Goal: Navigation & Orientation: Find specific page/section

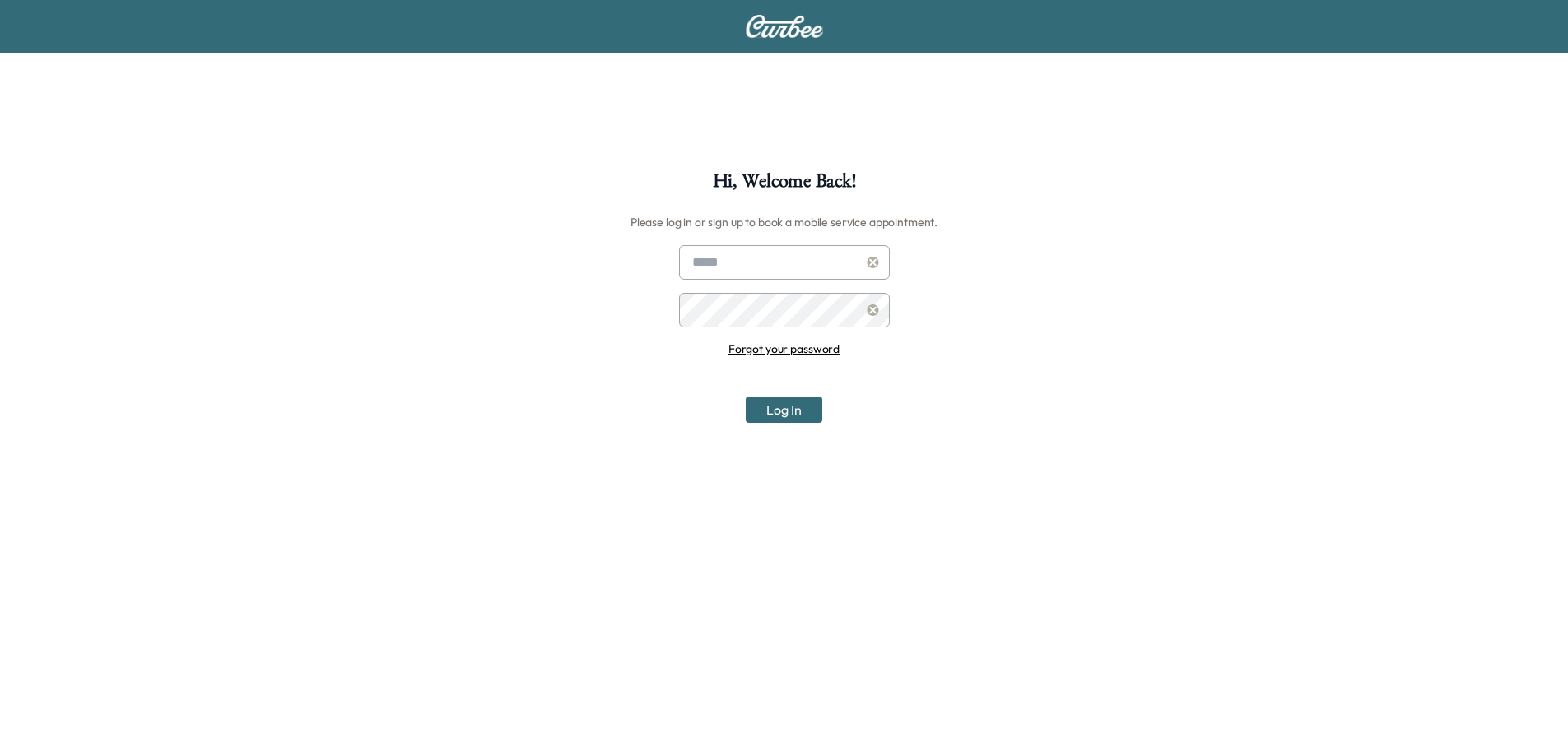
type input "**********"
click at [784, 411] on button "Log In" at bounding box center [784, 410] width 77 height 26
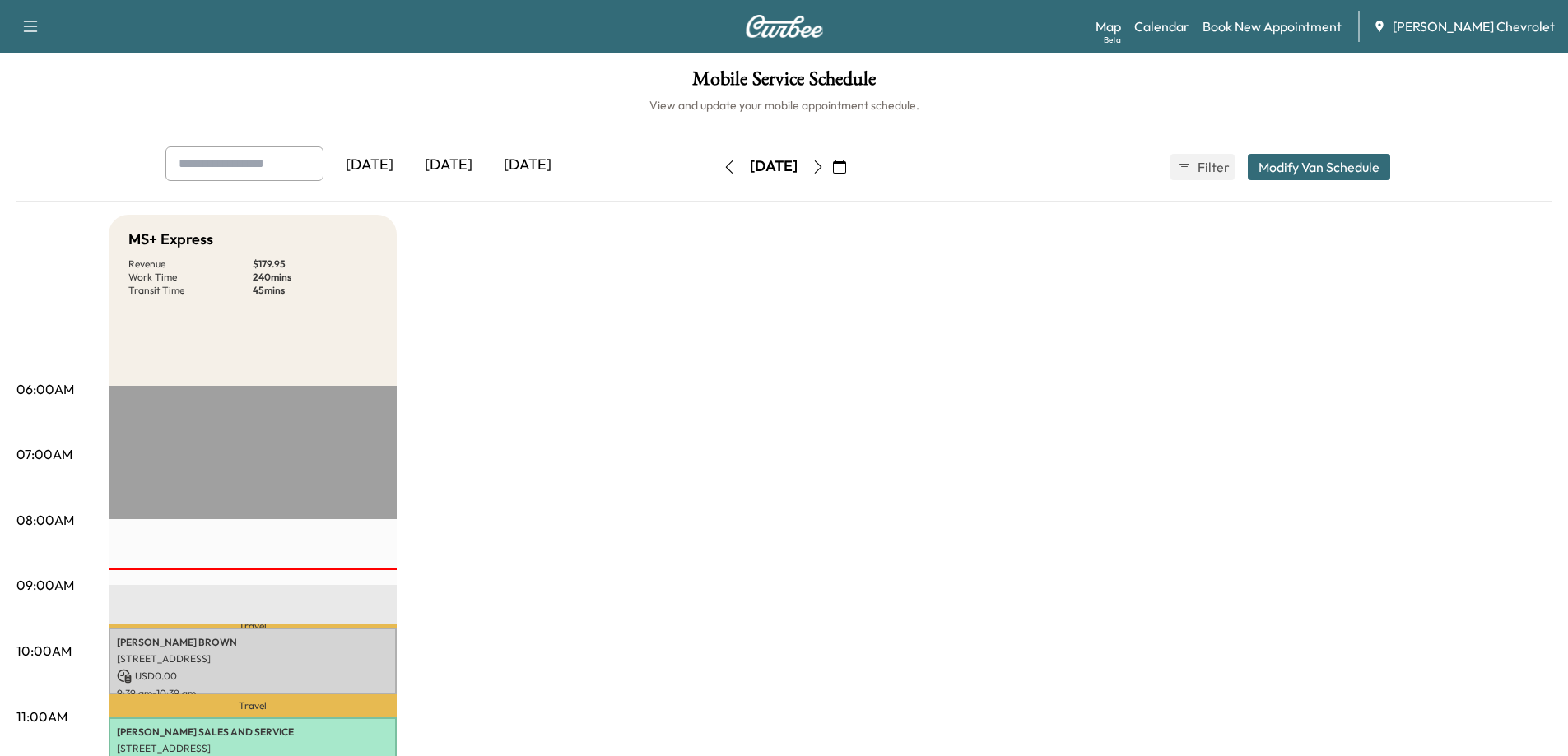
click at [461, 164] on div "[DATE]" at bounding box center [448, 166] width 79 height 37
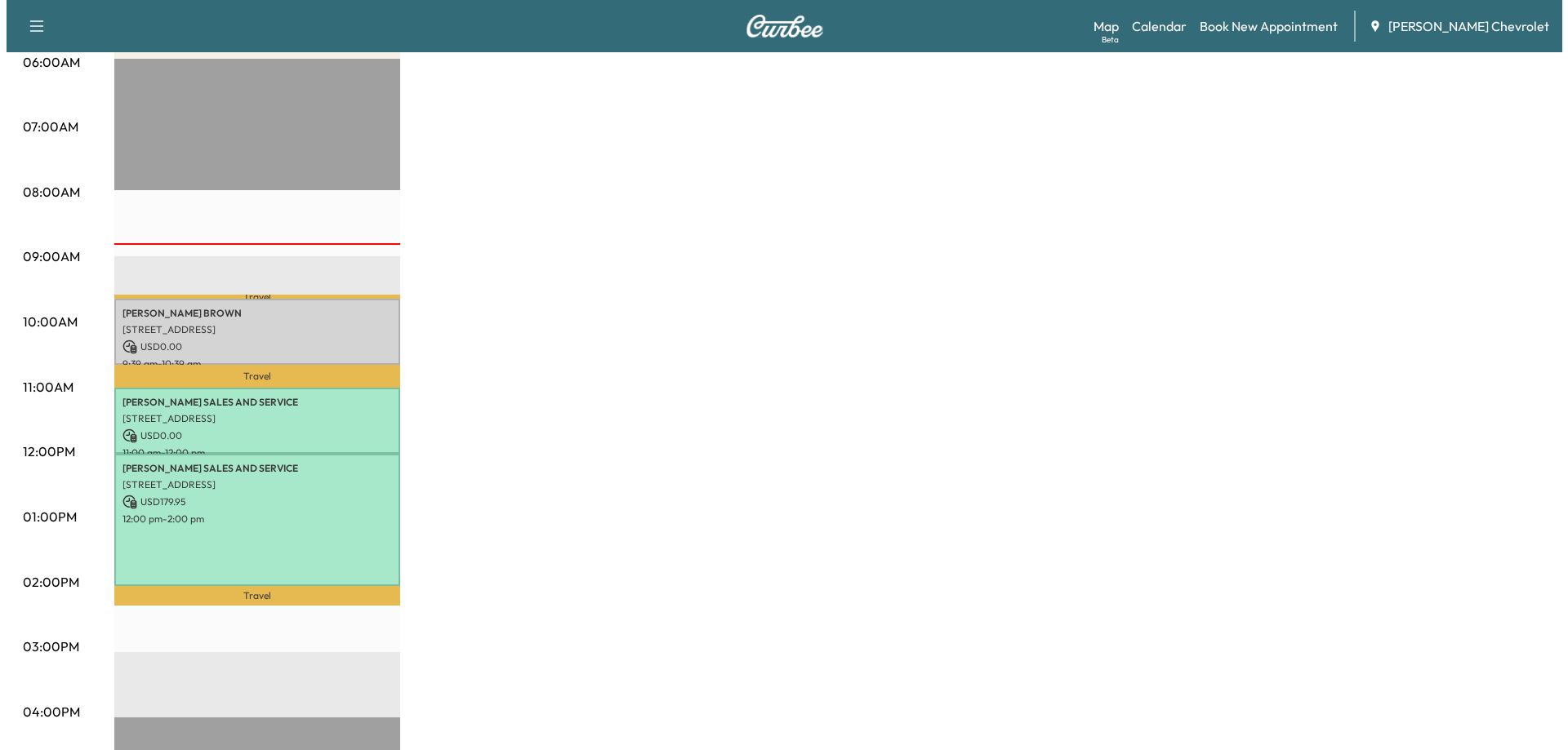
scroll to position [327, 0]
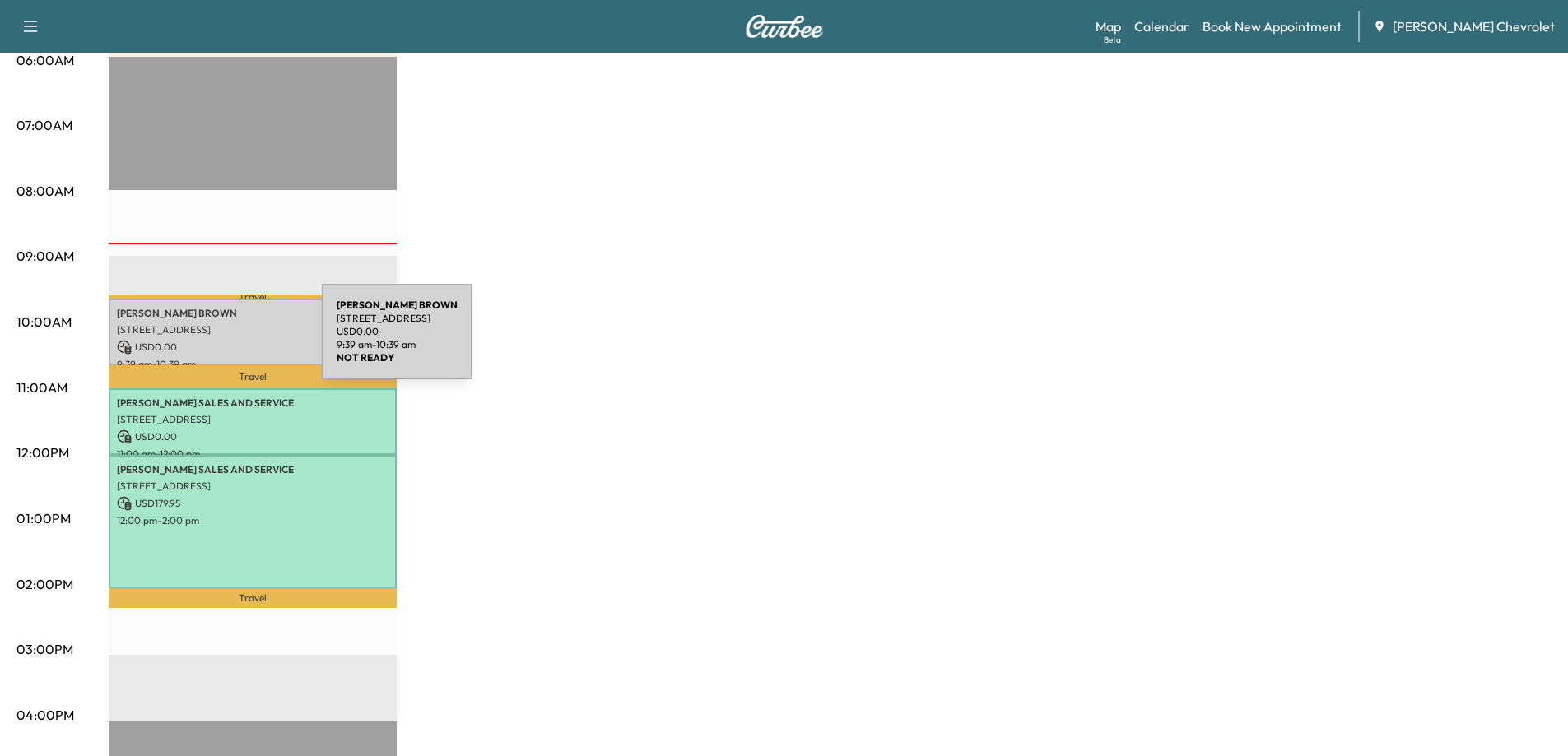
click at [198, 341] on p "USD 0.00" at bounding box center [253, 347] width 271 height 15
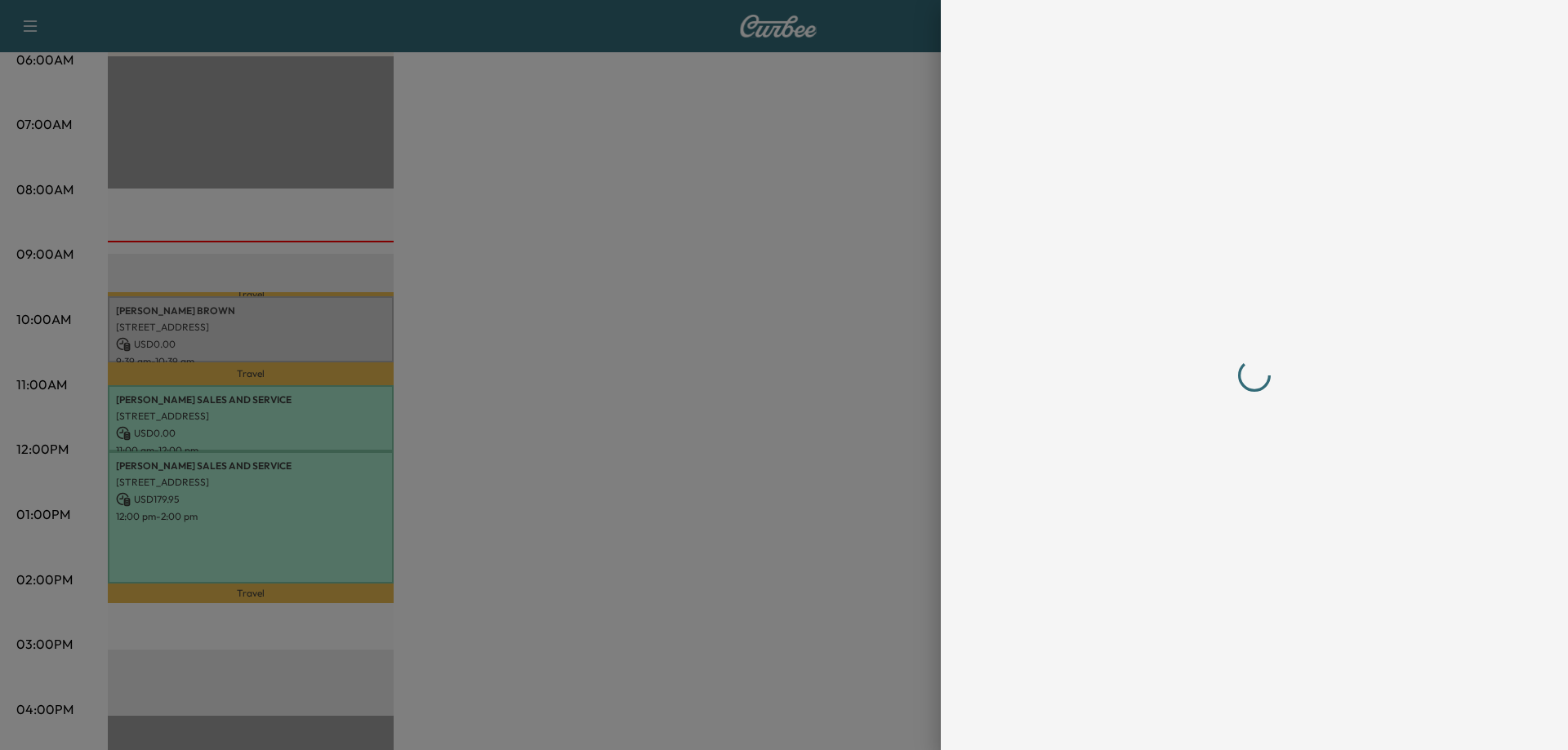
click at [197, 338] on div at bounding box center [784, 375] width 1568 height 750
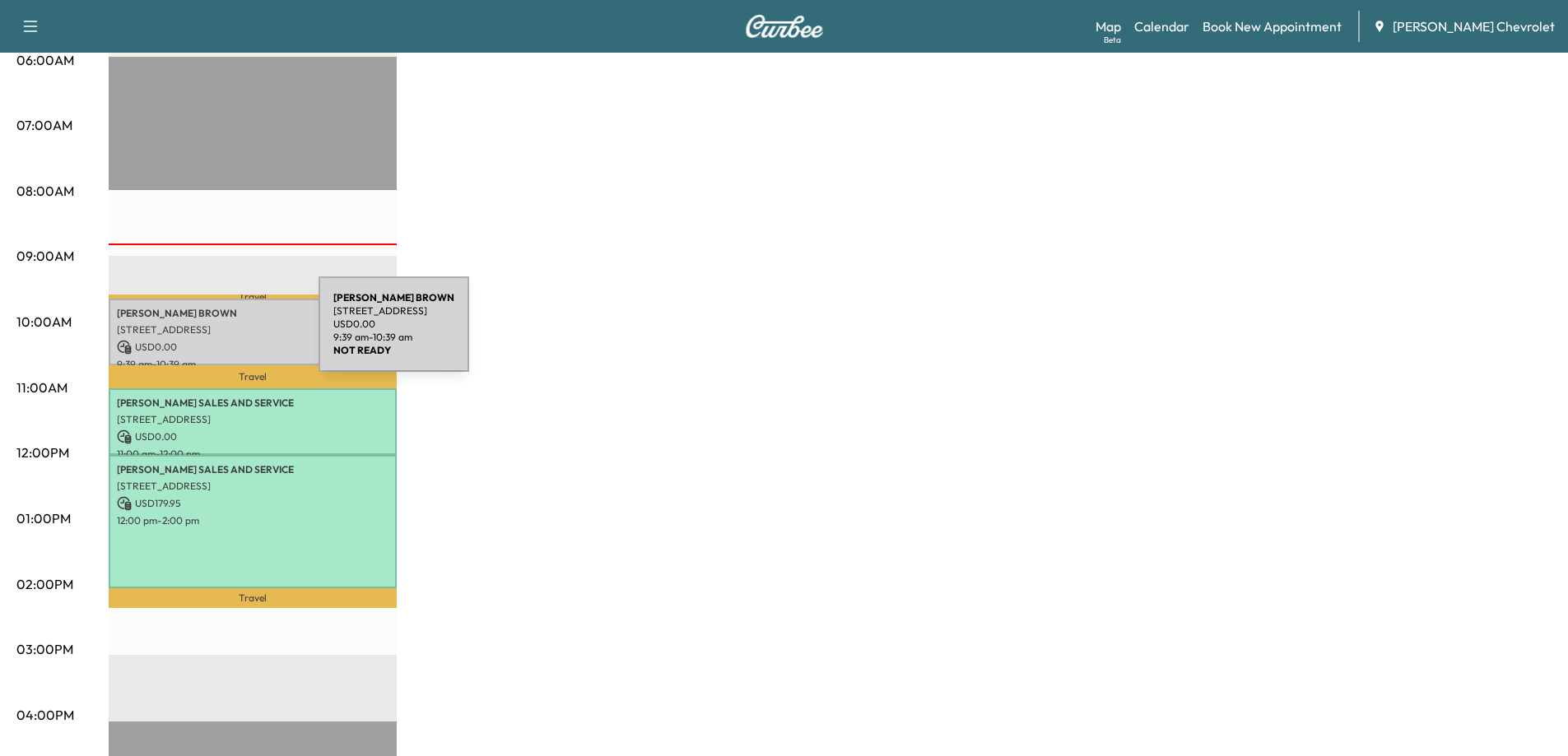
click at [195, 334] on div "[PERSON_NAME] [STREET_ADDRESS] USD 0.00 9:39 am - 10:39 am" at bounding box center [253, 331] width 288 height 66
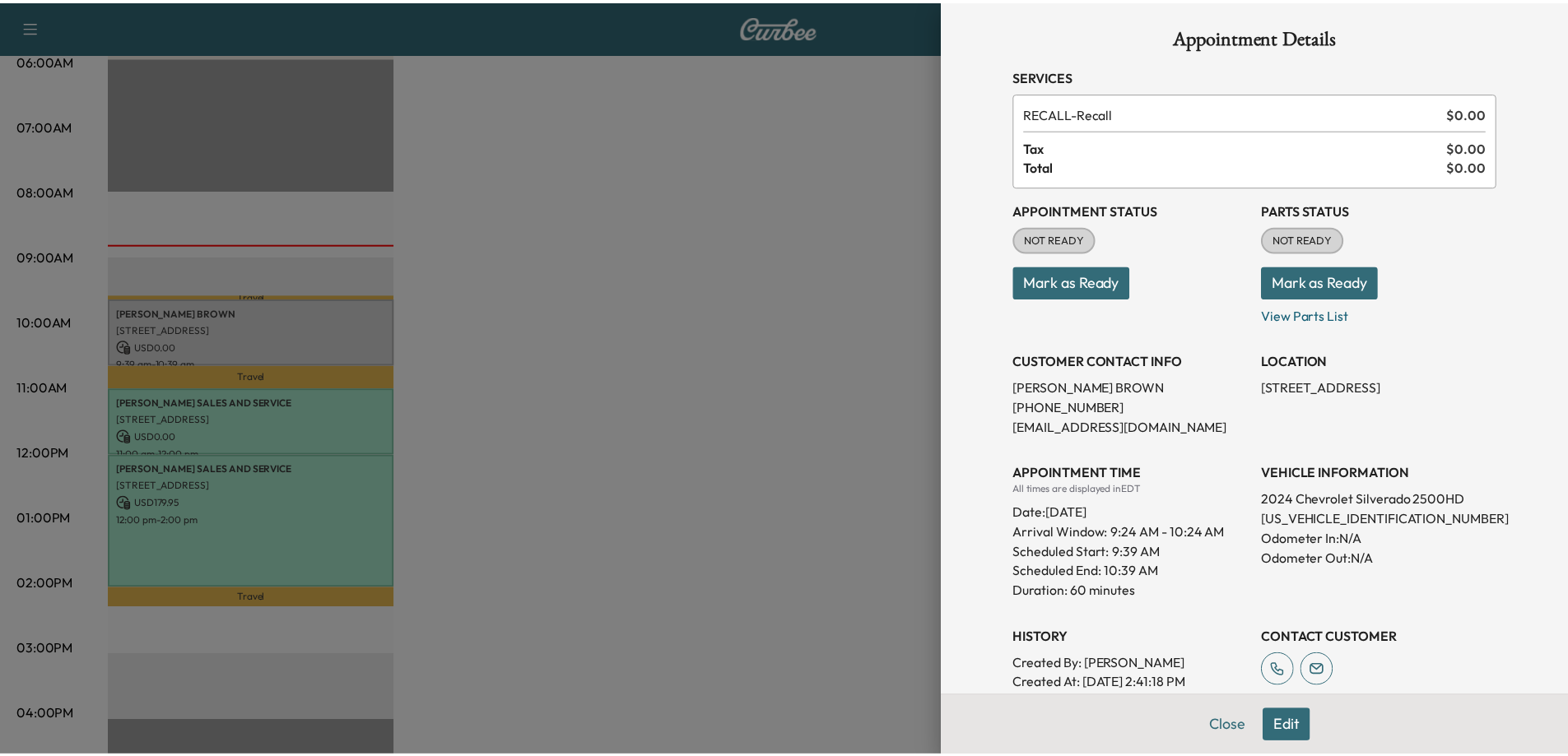
scroll to position [0, 0]
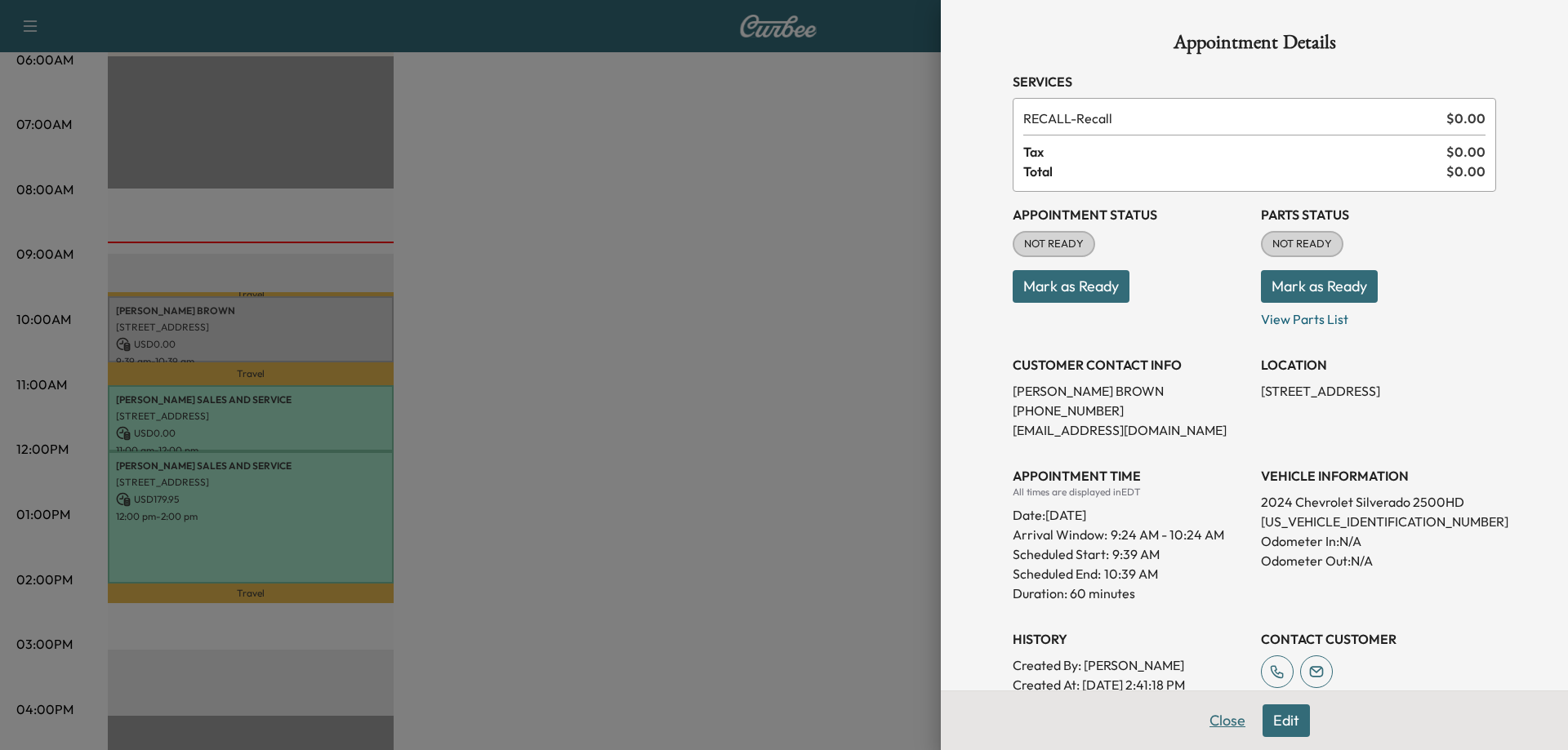
click at [1208, 722] on button "Close" at bounding box center [1227, 720] width 58 height 32
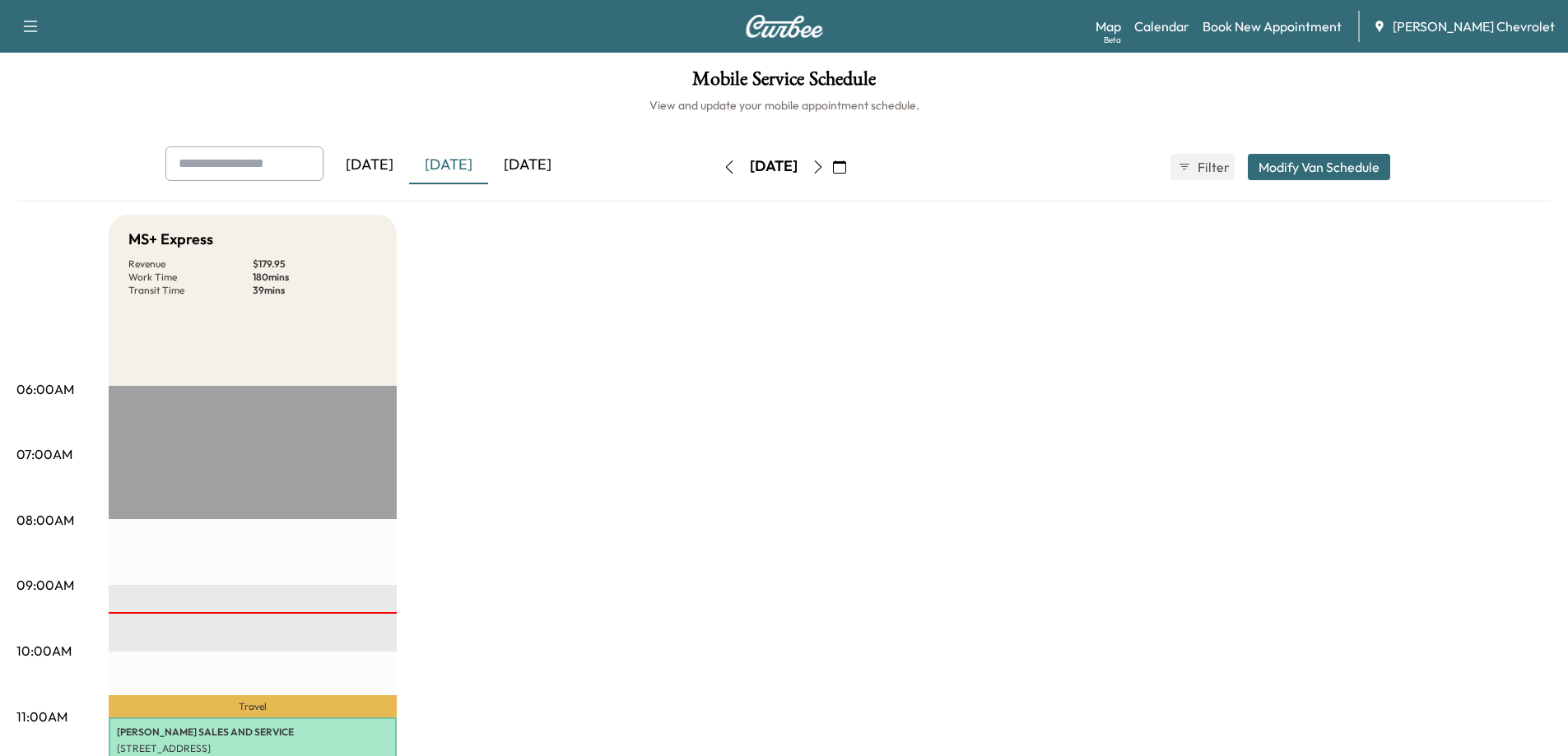
click at [379, 168] on div "[DATE]" at bounding box center [370, 166] width 79 height 37
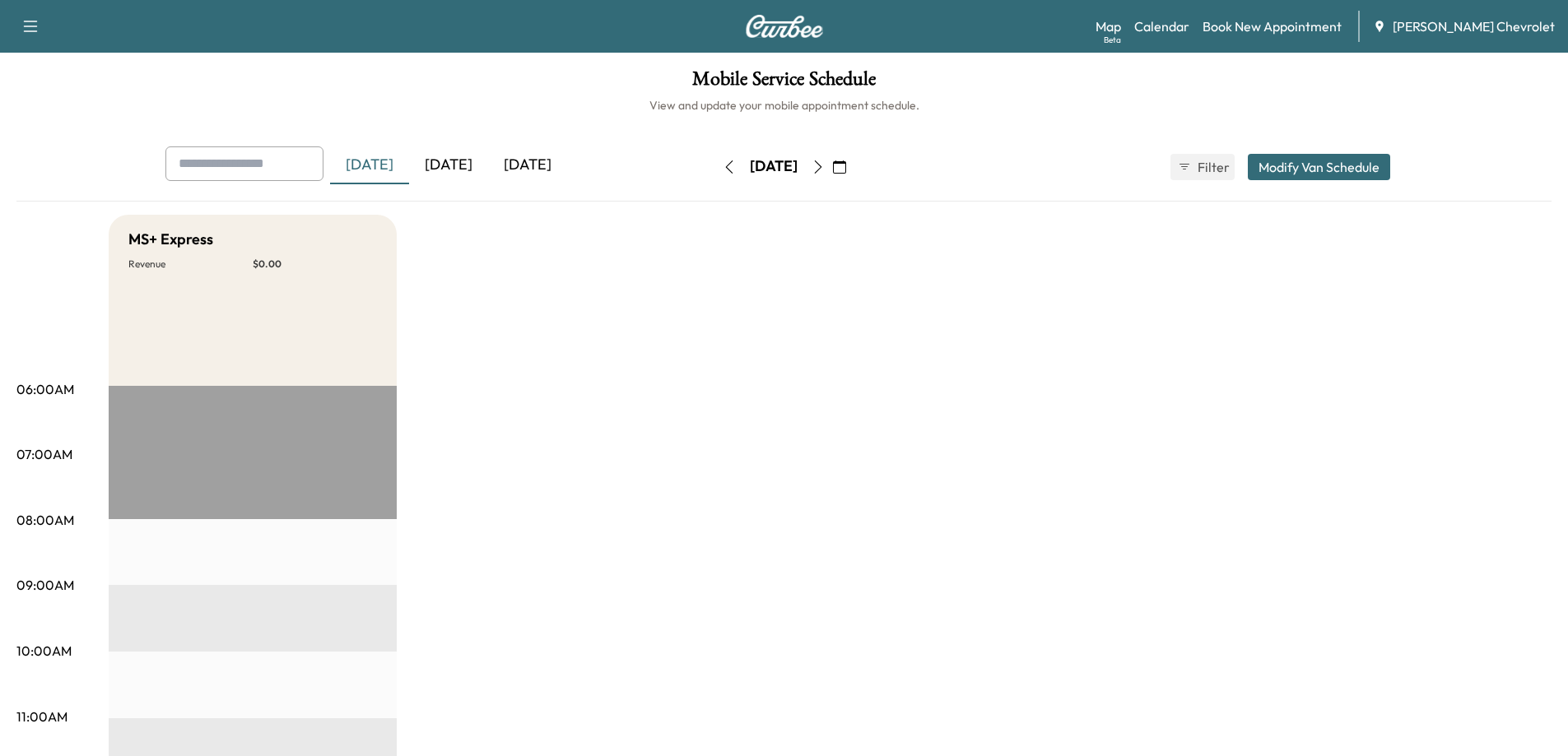
click at [463, 163] on div "[DATE]" at bounding box center [448, 166] width 79 height 37
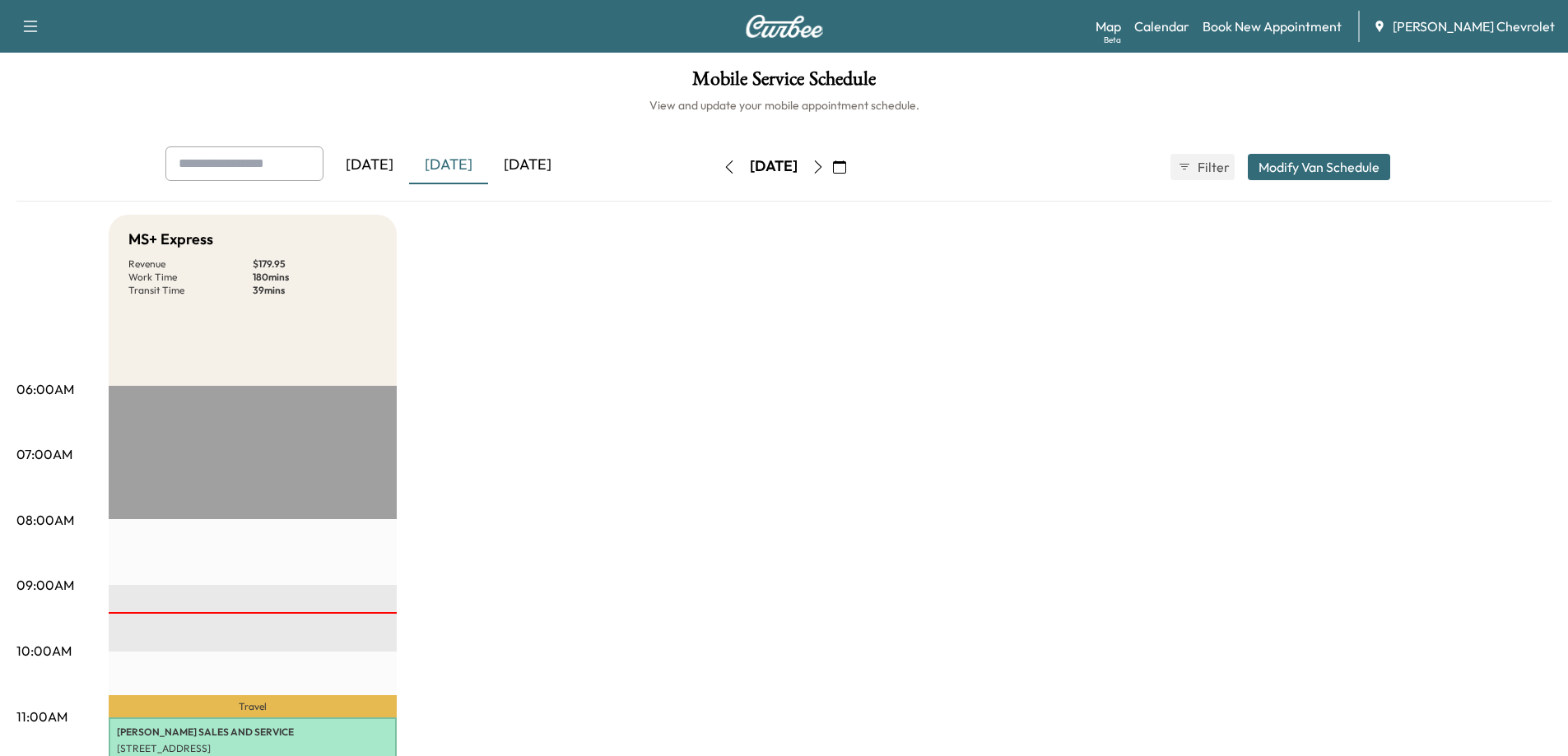
click at [527, 166] on div "[DATE]" at bounding box center [528, 166] width 79 height 37
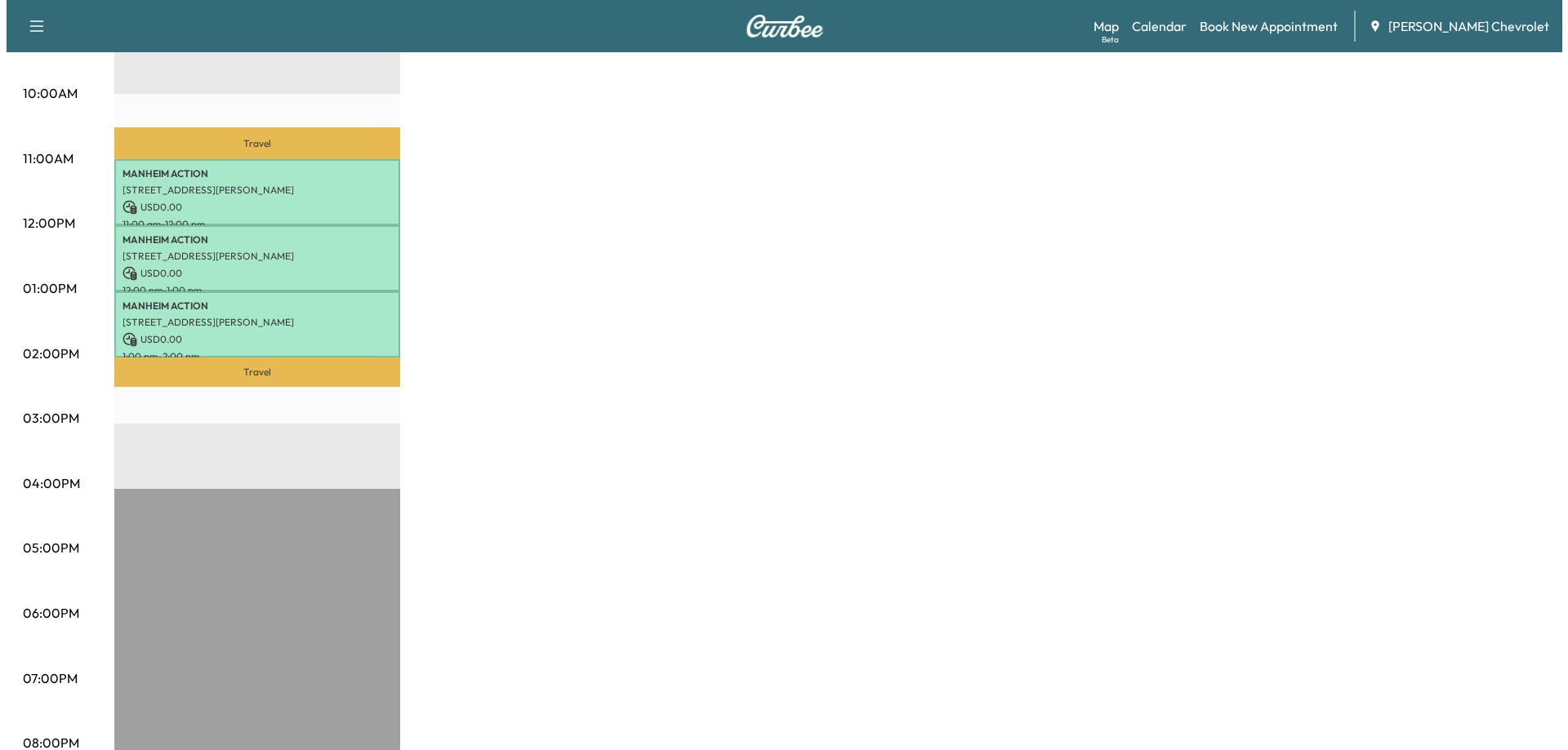
scroll to position [572, 0]
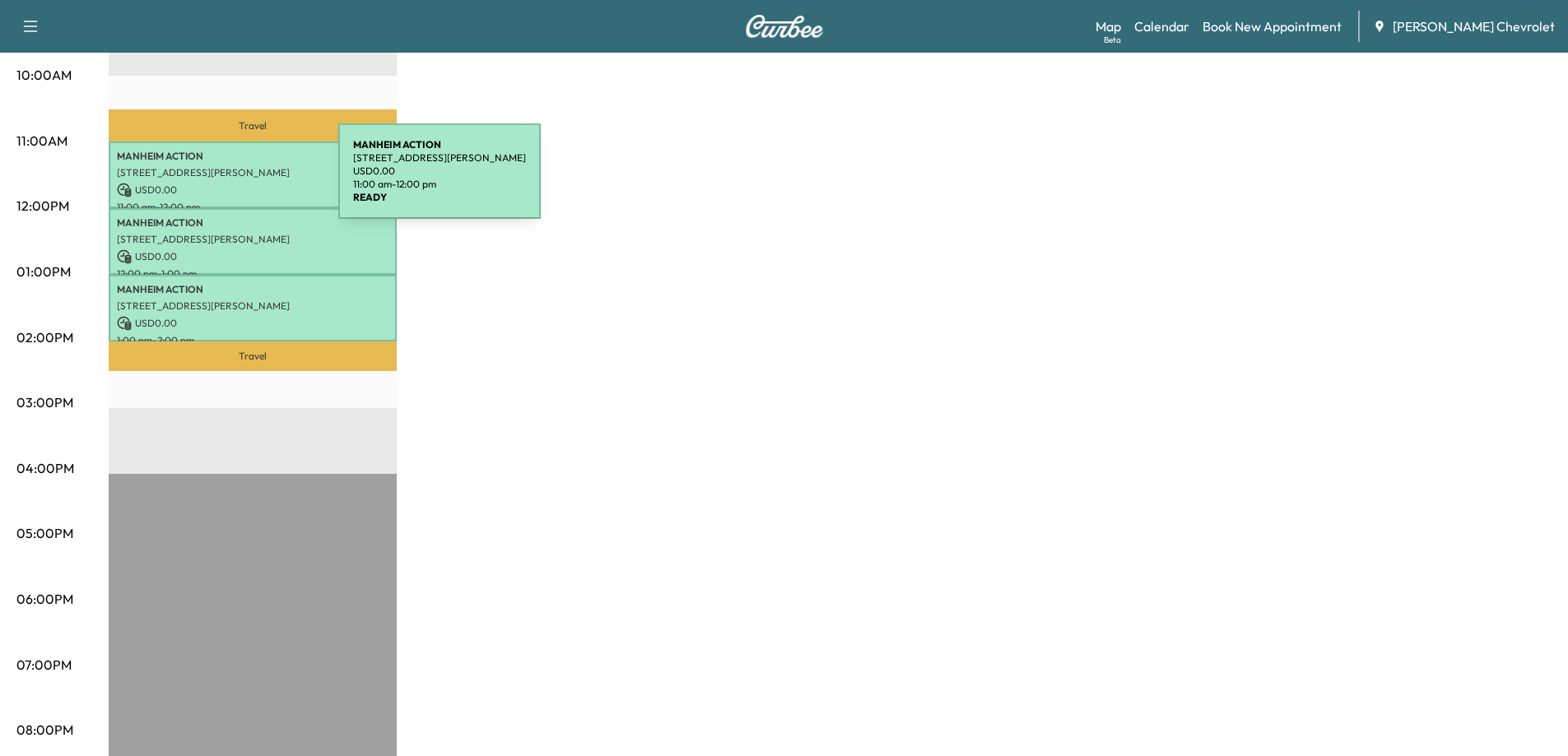
click at [215, 182] on p "USD 0.00" at bounding box center [253, 190] width 271 height 15
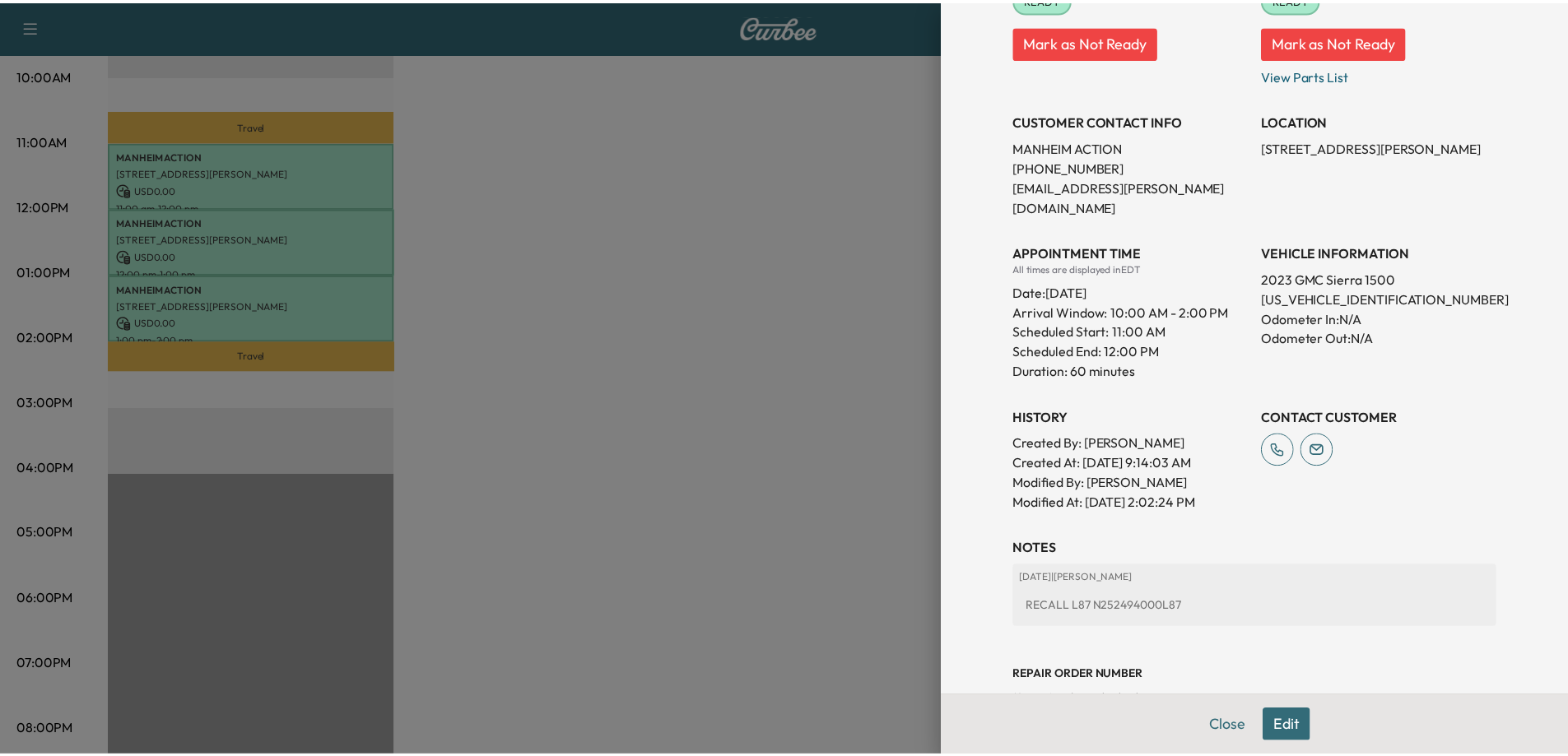
scroll to position [270, 0]
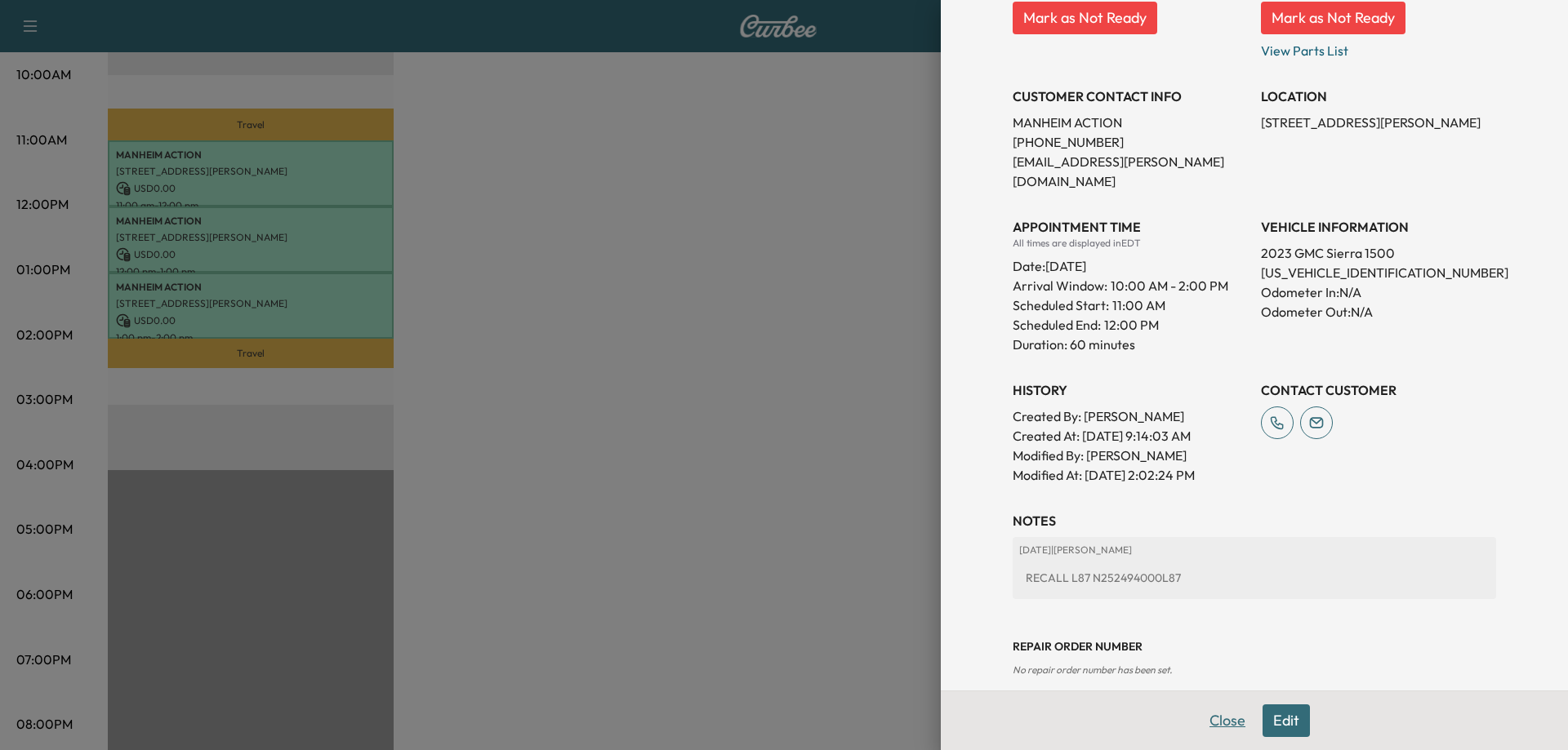
click at [1217, 720] on button "Close" at bounding box center [1227, 720] width 58 height 32
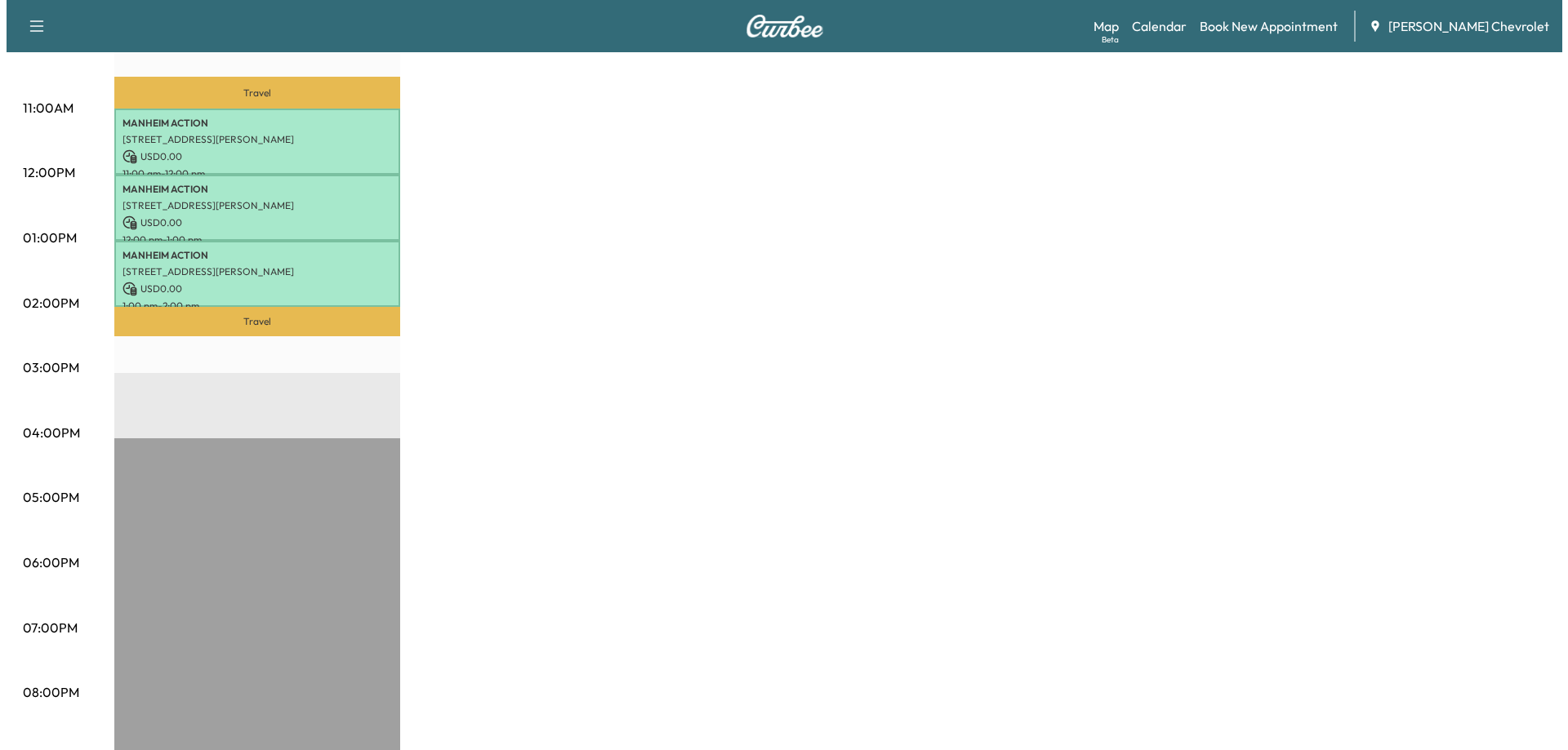
scroll to position [377, 0]
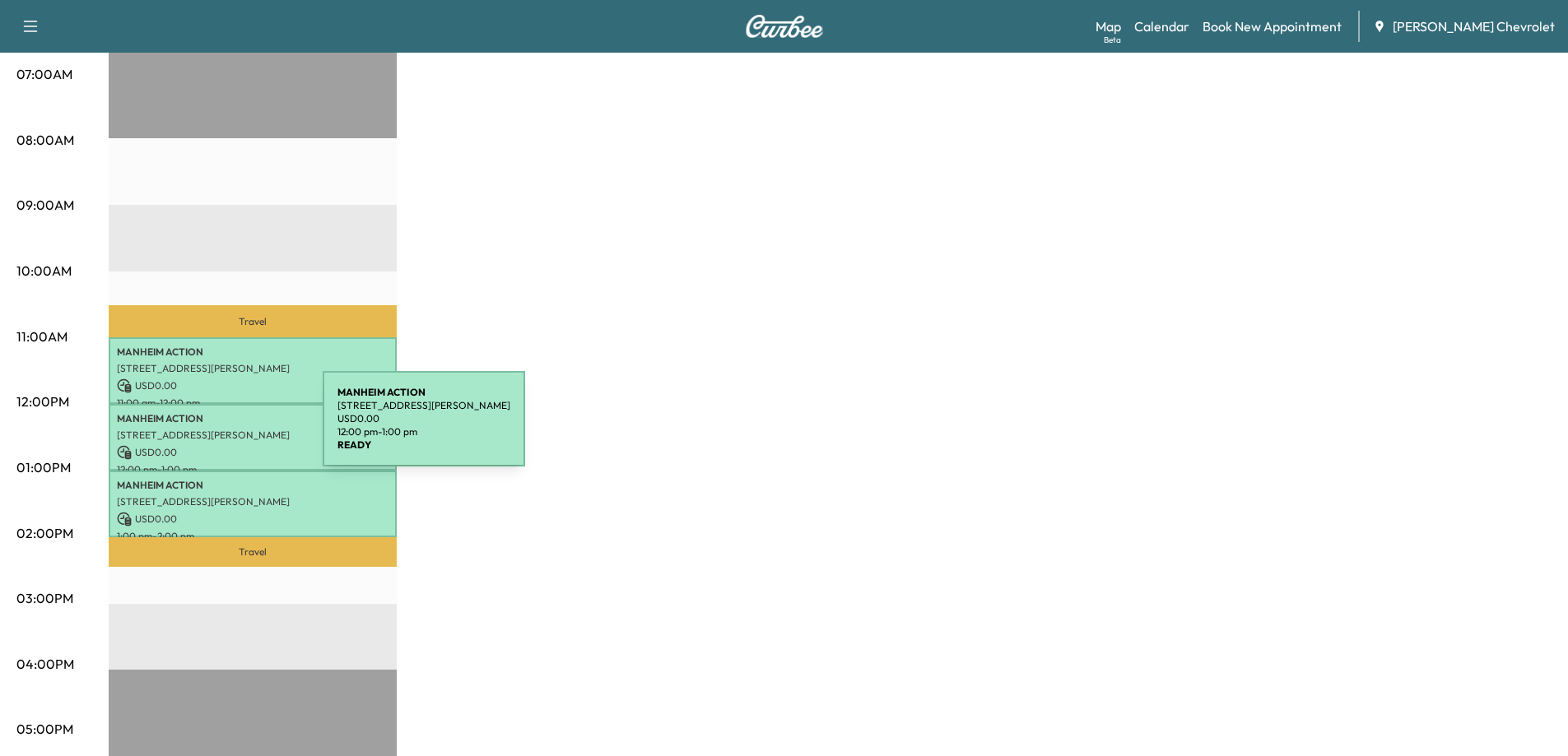
click at [200, 429] on p "[STREET_ADDRESS][PERSON_NAME]" at bounding box center [253, 435] width 271 height 13
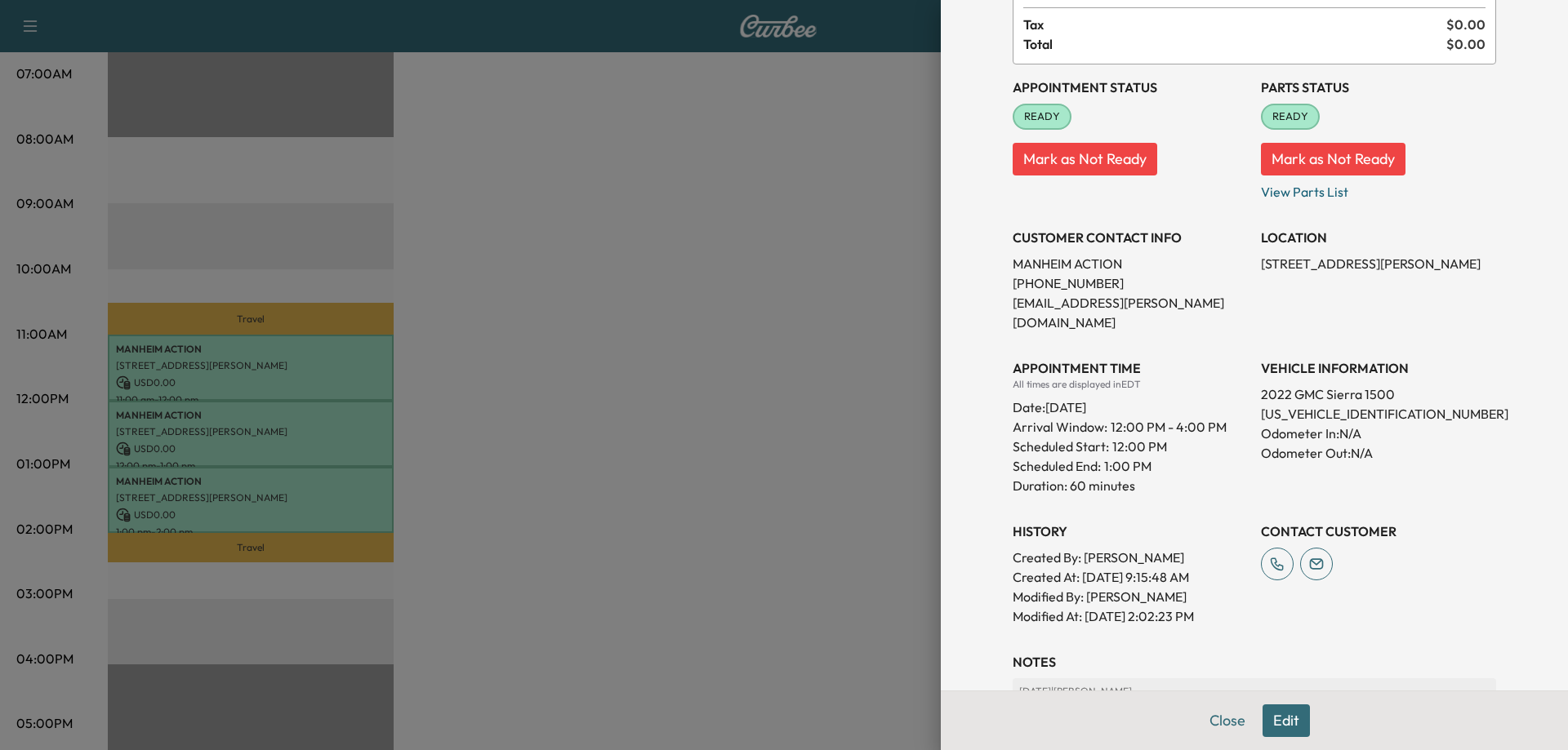
scroll to position [105, 0]
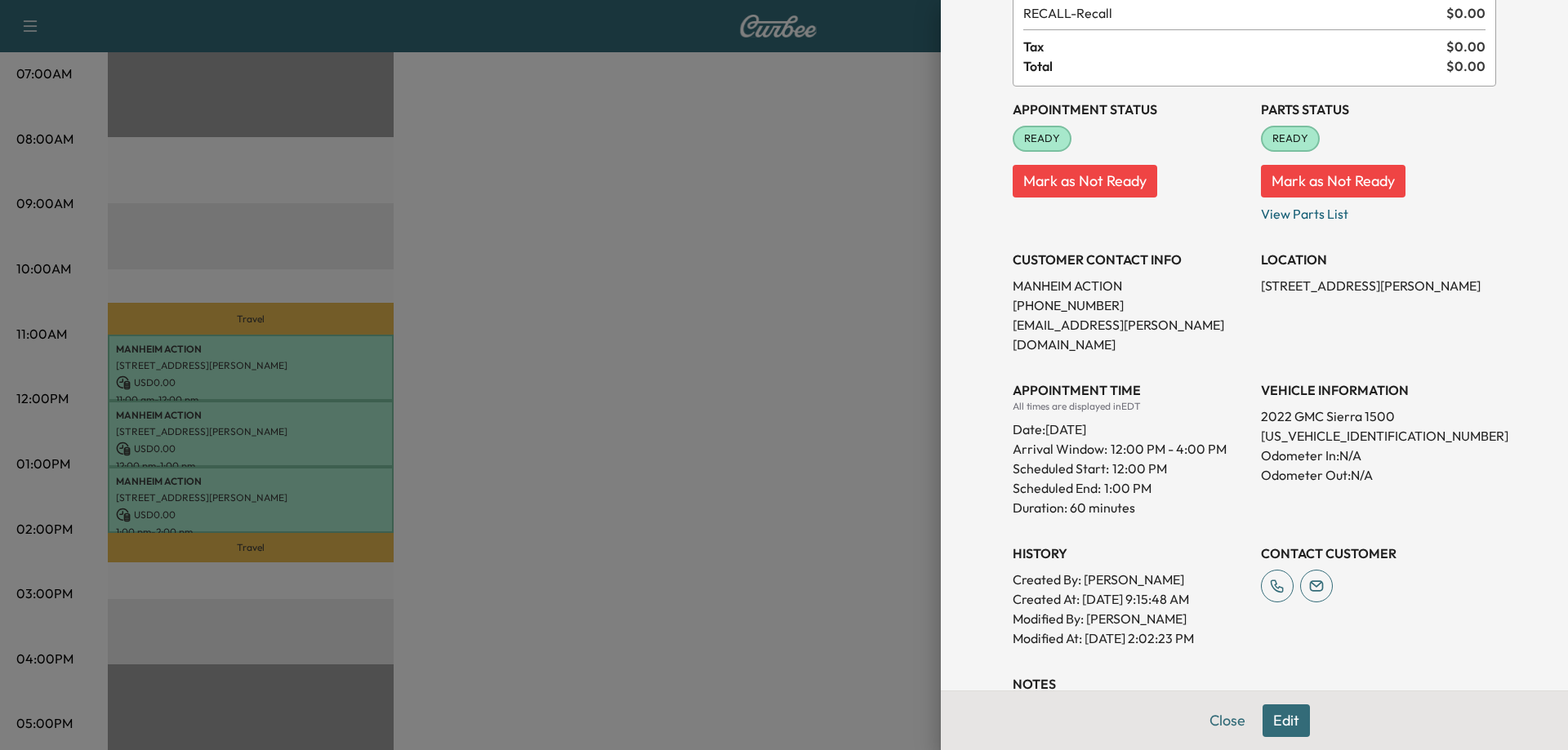
click at [218, 493] on div at bounding box center [784, 375] width 1568 height 750
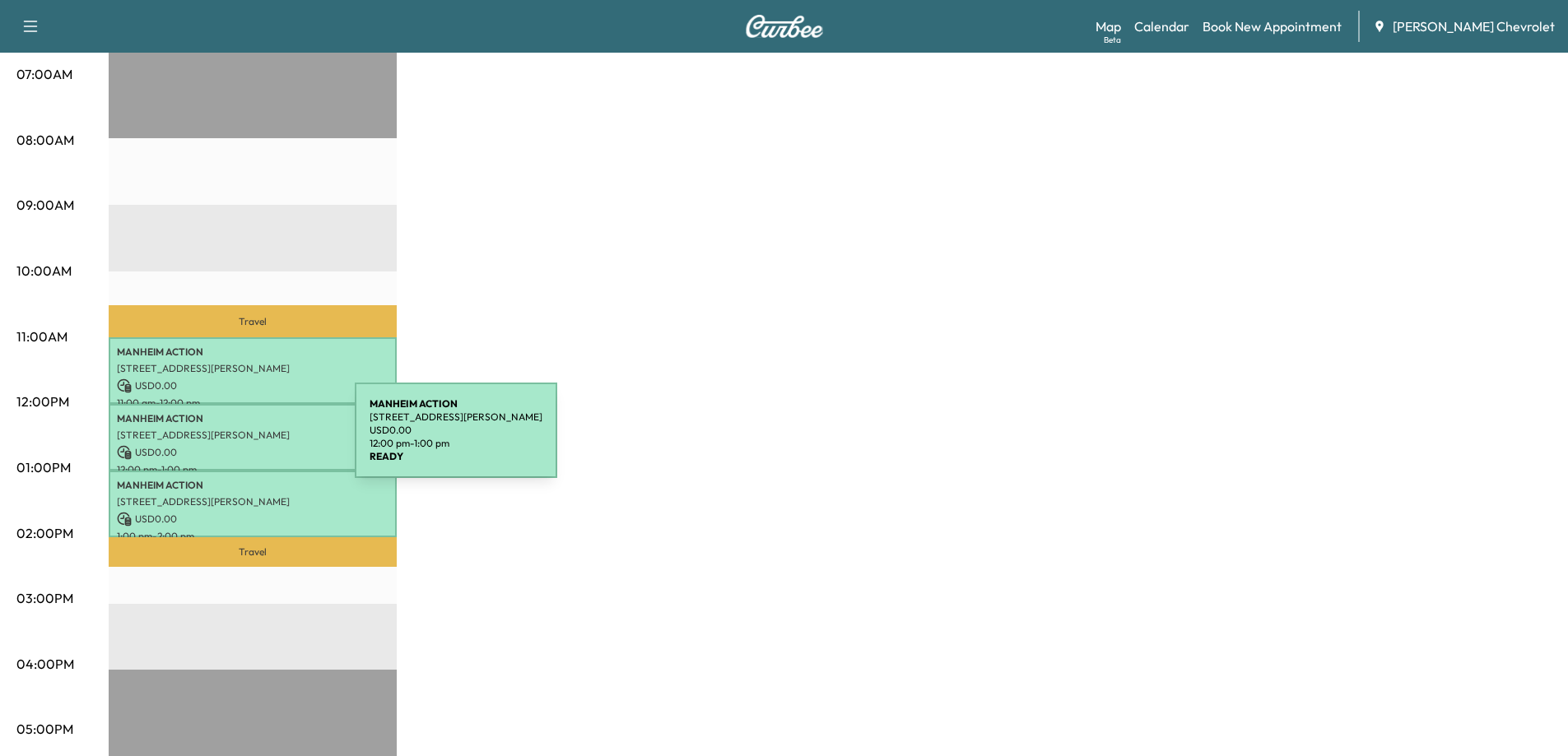
click at [231, 445] on p "USD 0.00" at bounding box center [253, 453] width 271 height 15
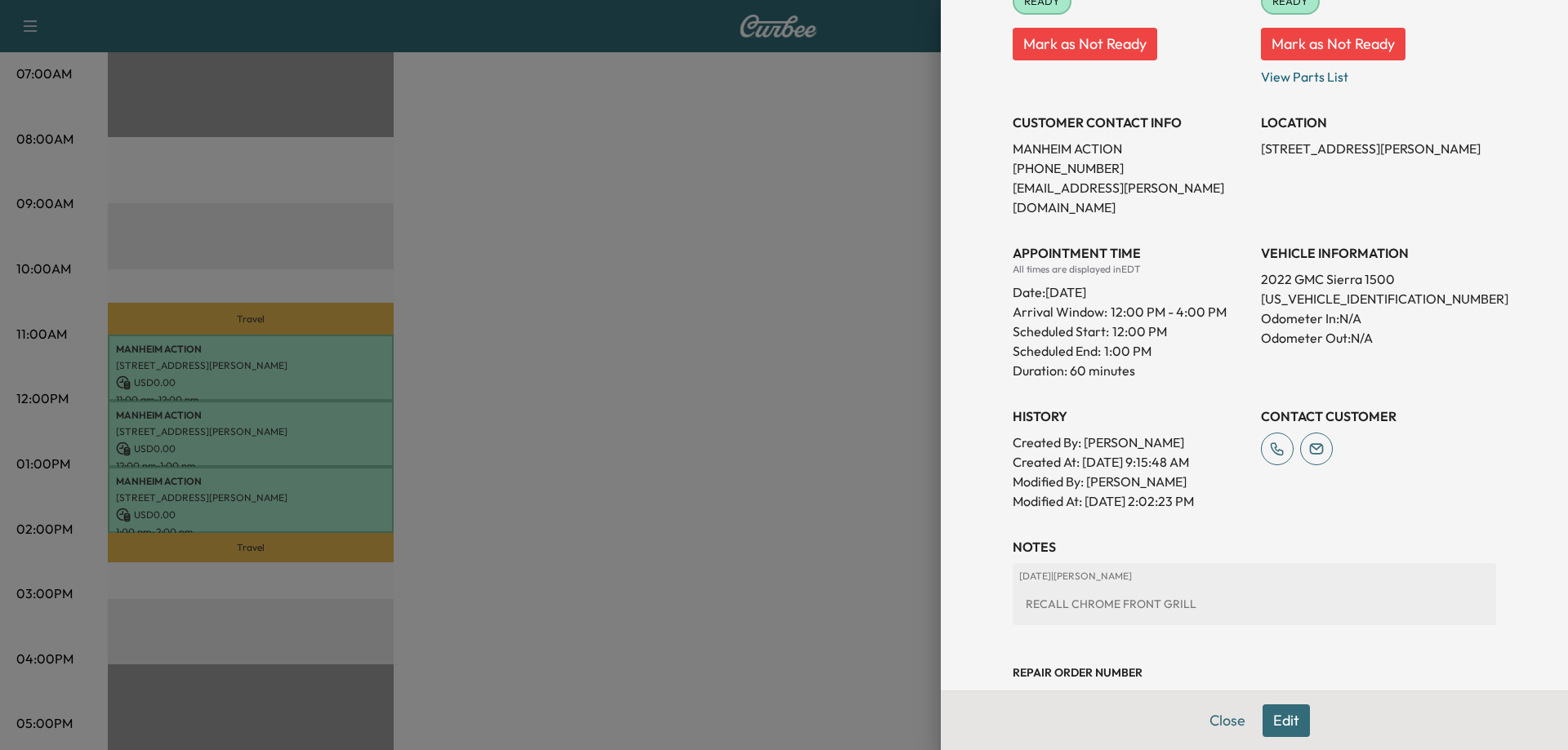
scroll to position [245, 0]
click at [200, 369] on div at bounding box center [784, 375] width 1568 height 750
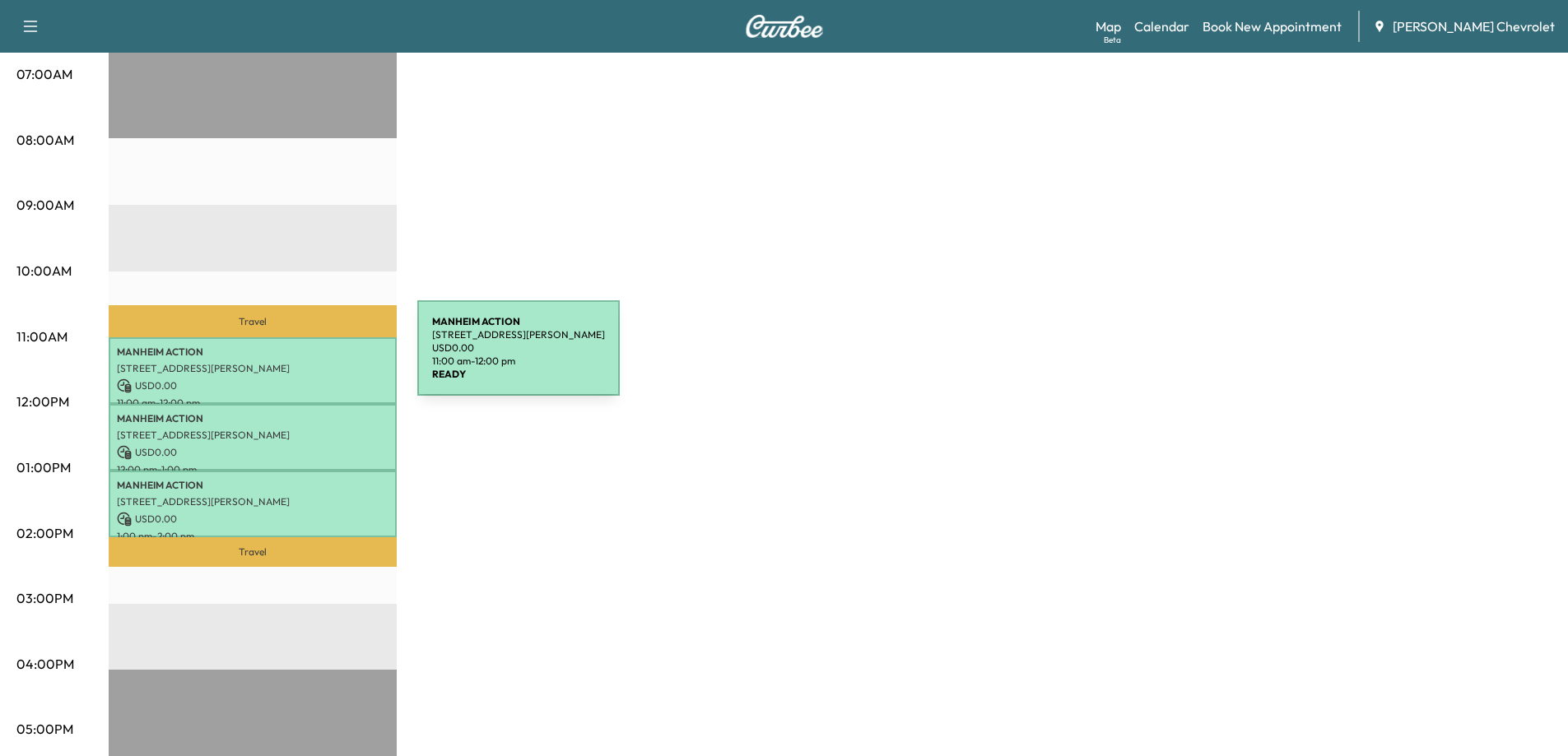
click at [294, 362] on p "[STREET_ADDRESS][PERSON_NAME]" at bounding box center [253, 369] width 271 height 13
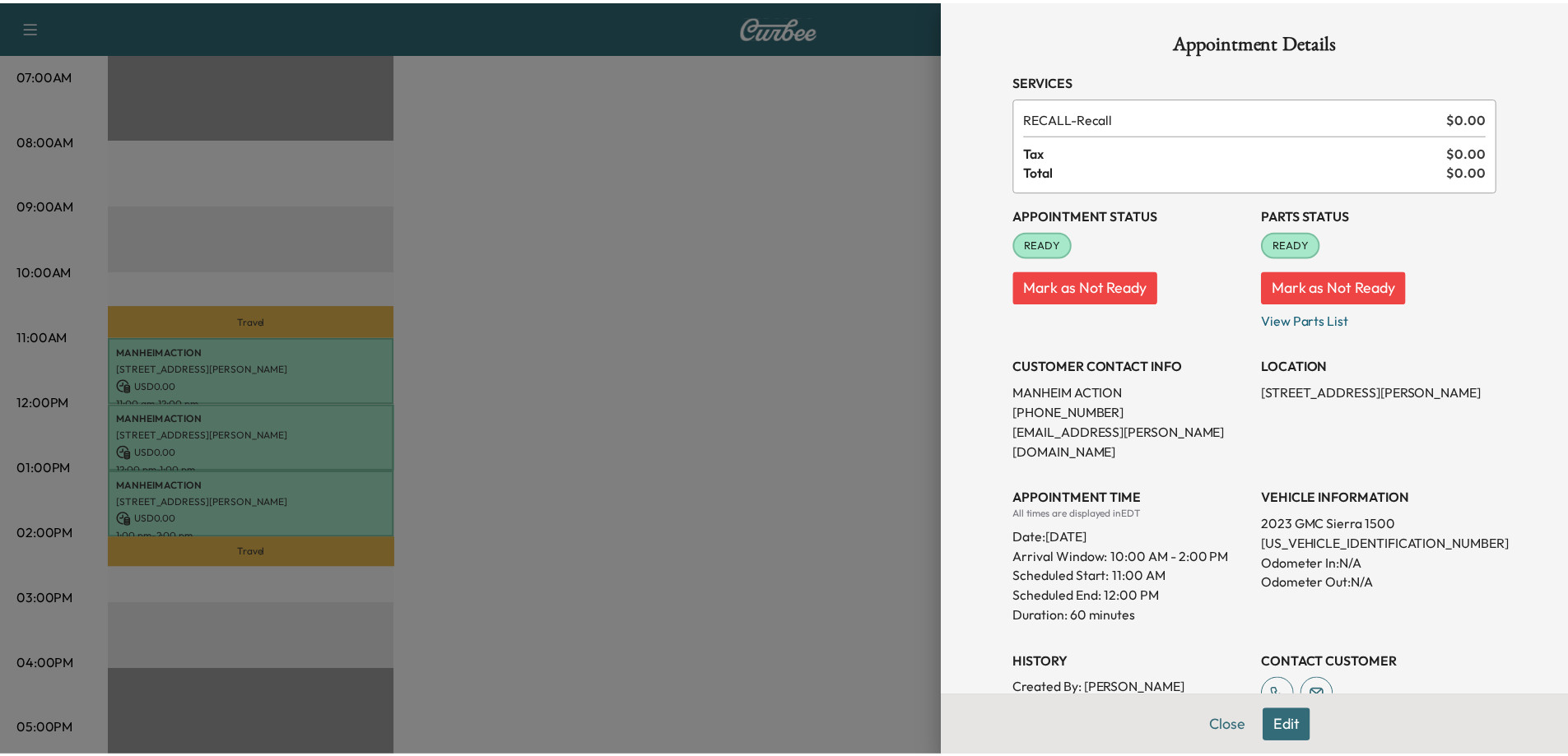
scroll to position [0, 0]
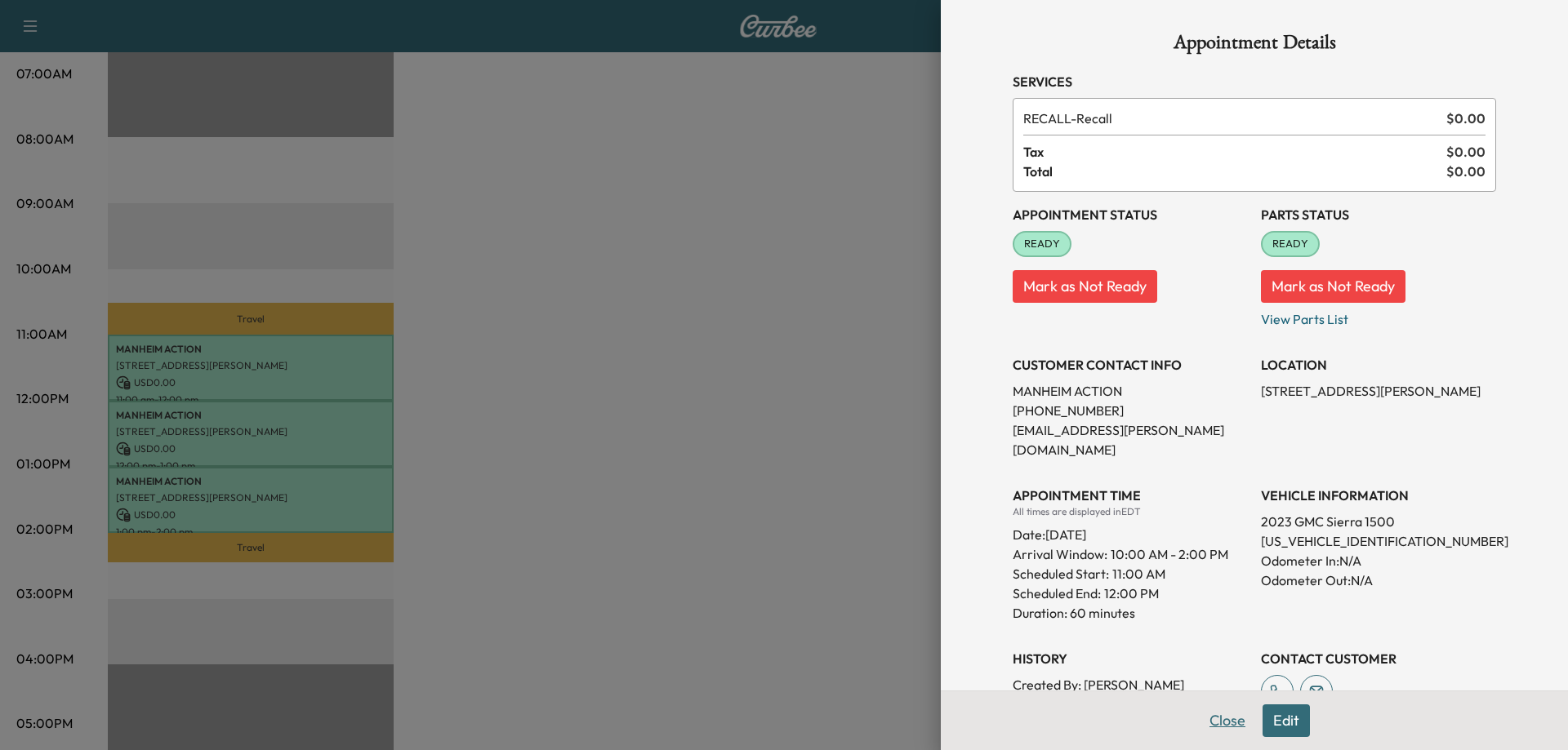
click at [1212, 717] on button "Close" at bounding box center [1227, 720] width 58 height 32
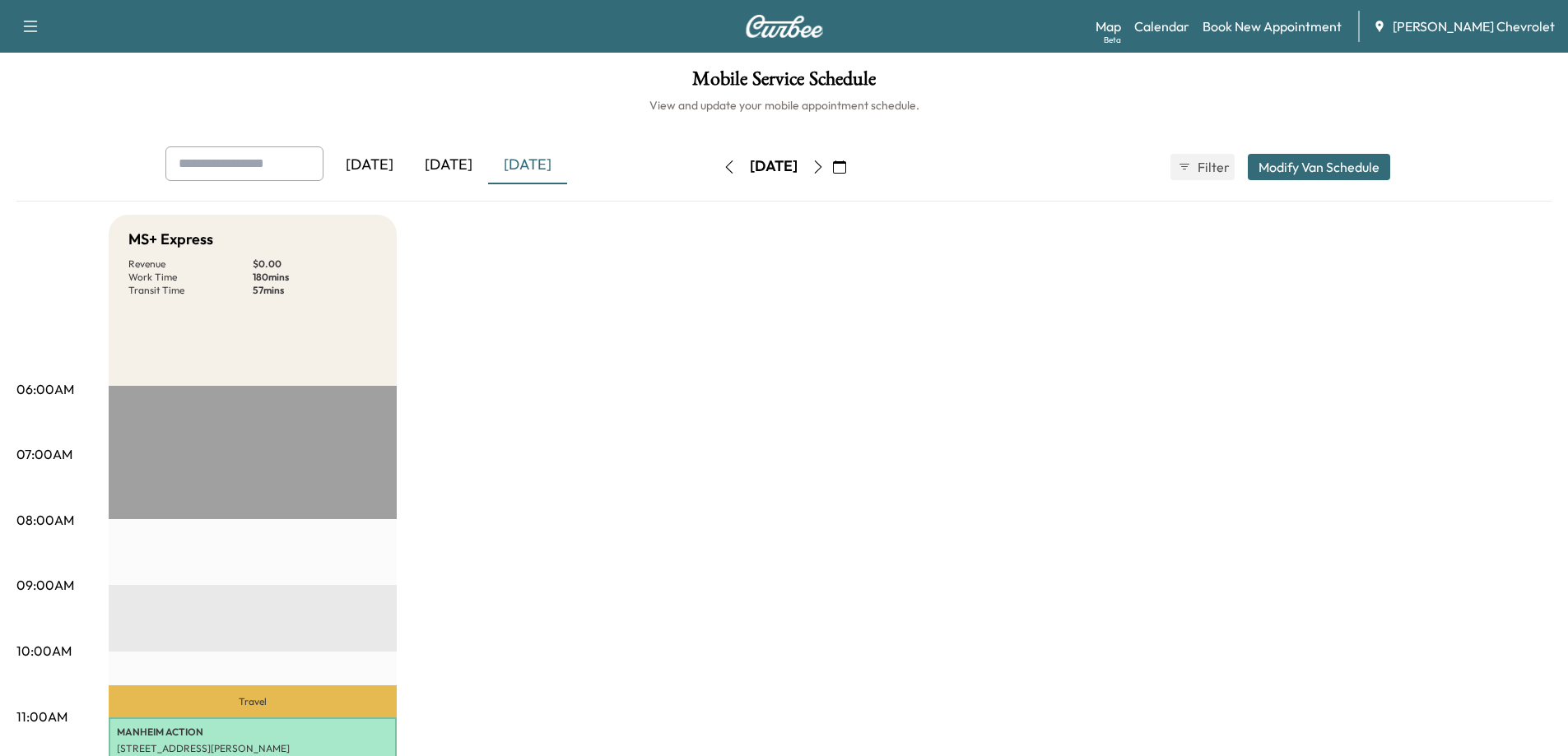
click at [376, 156] on div "[DATE]" at bounding box center [370, 166] width 79 height 37
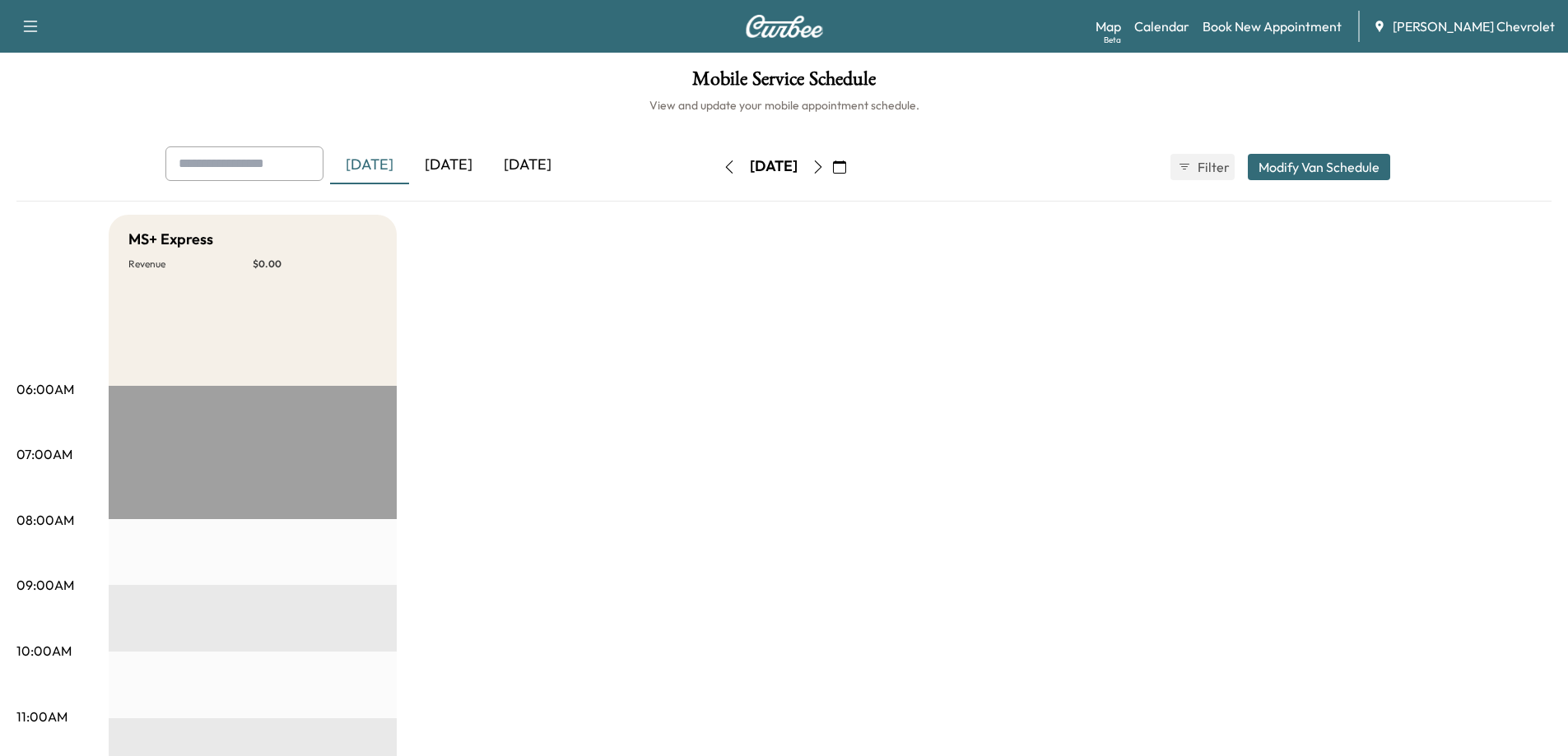
click at [824, 170] on icon "button" at bounding box center [818, 167] width 13 height 13
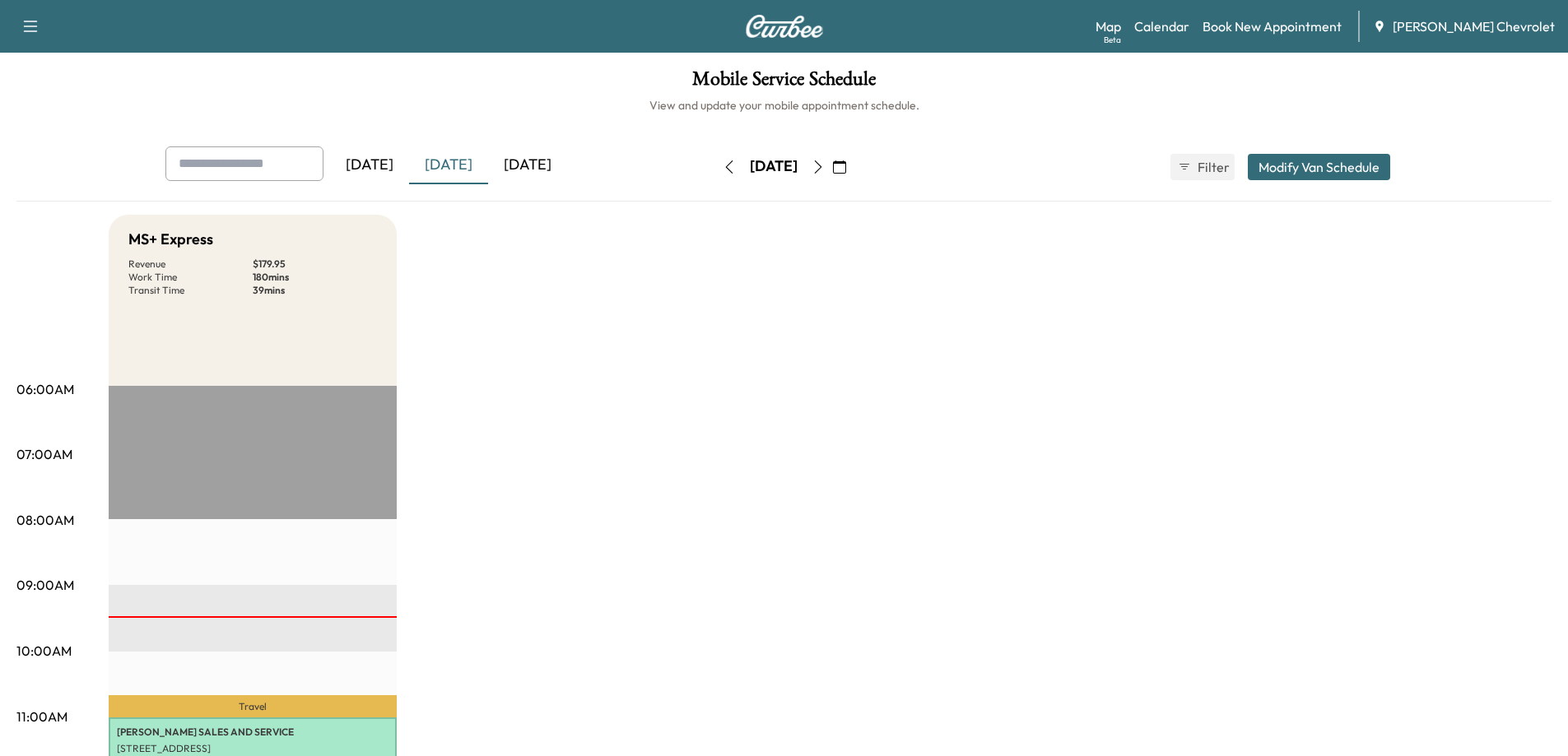
click at [824, 170] on icon "button" at bounding box center [818, 167] width 13 height 13
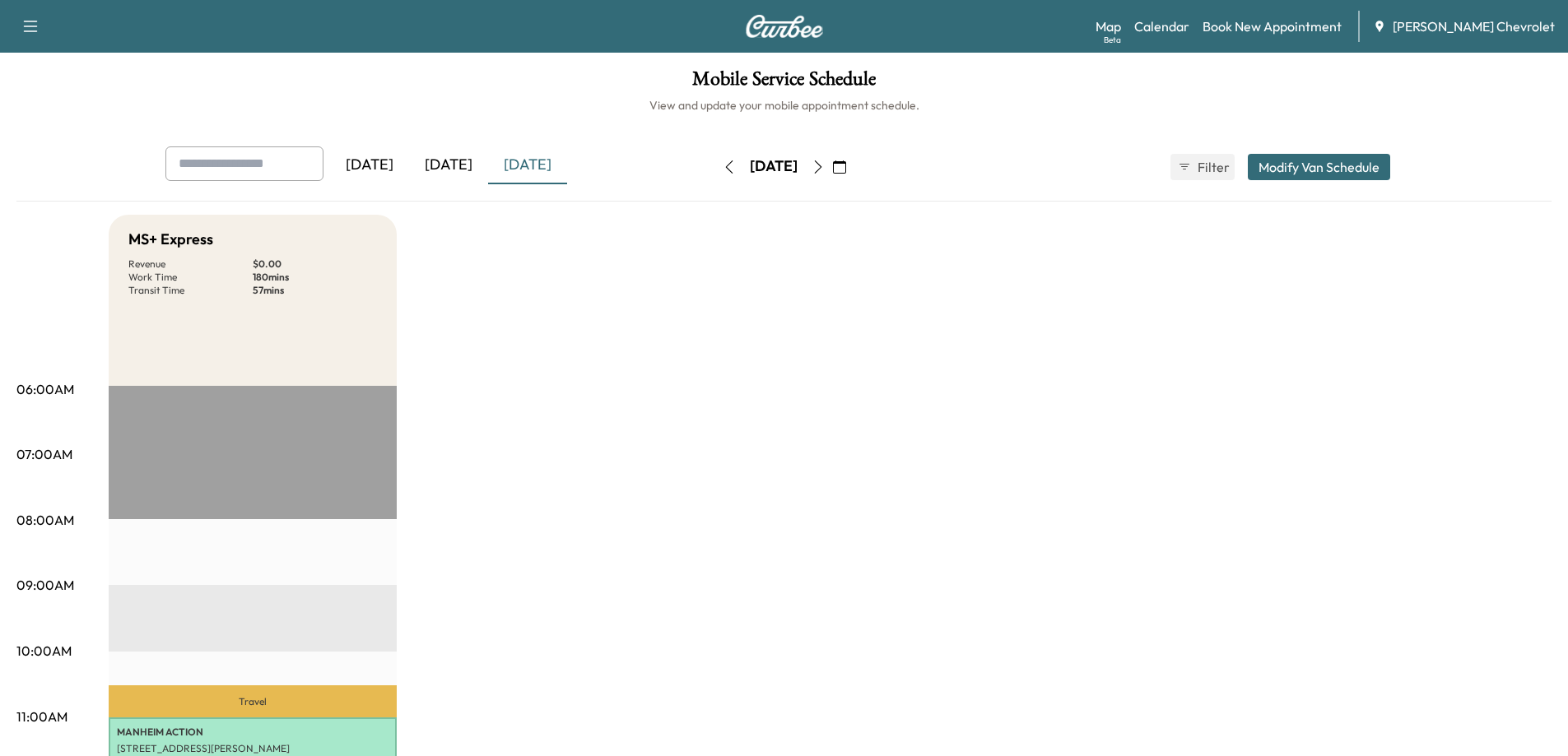
click at [821, 172] on icon "button" at bounding box center [818, 167] width 7 height 13
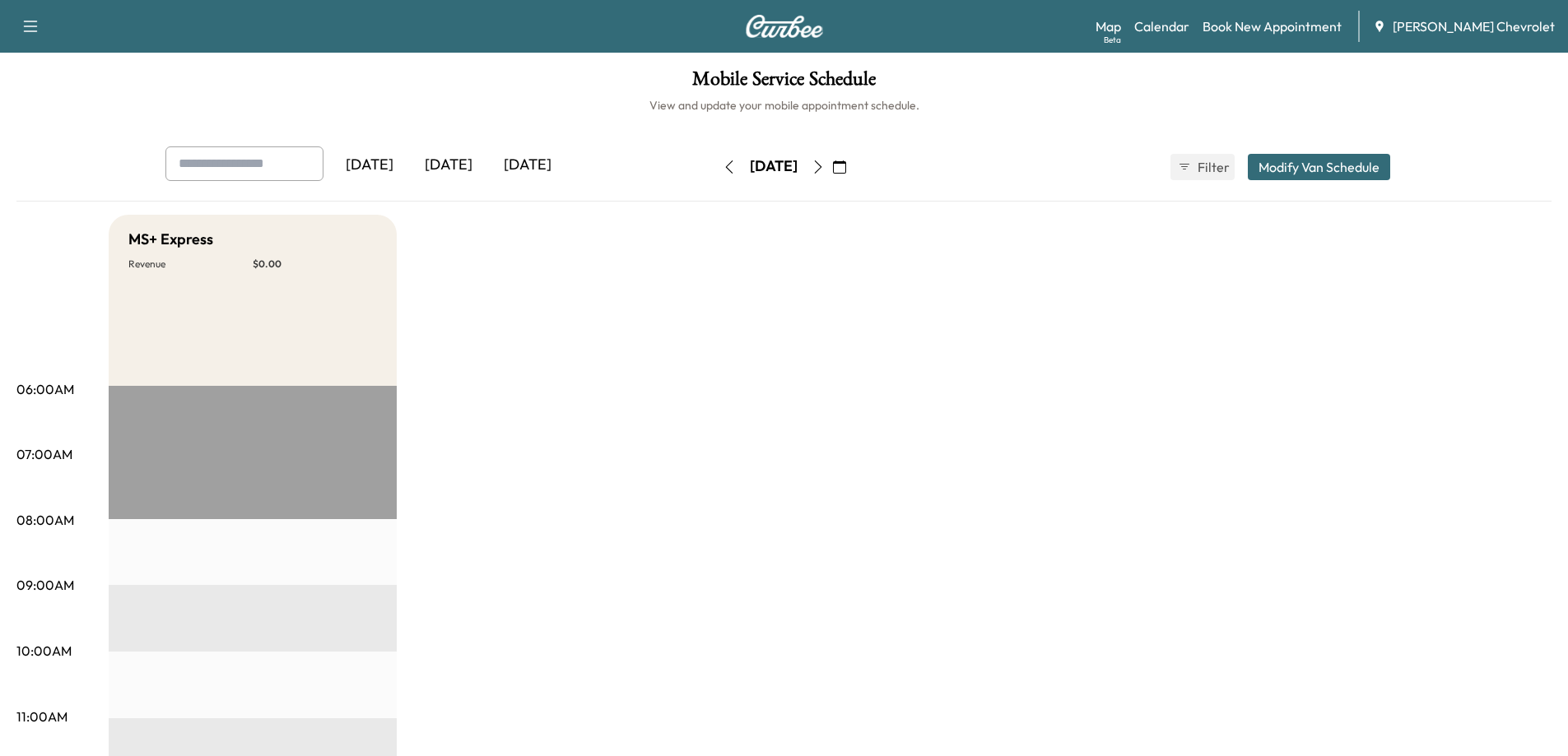
click at [824, 167] on icon "button" at bounding box center [818, 167] width 13 height 13
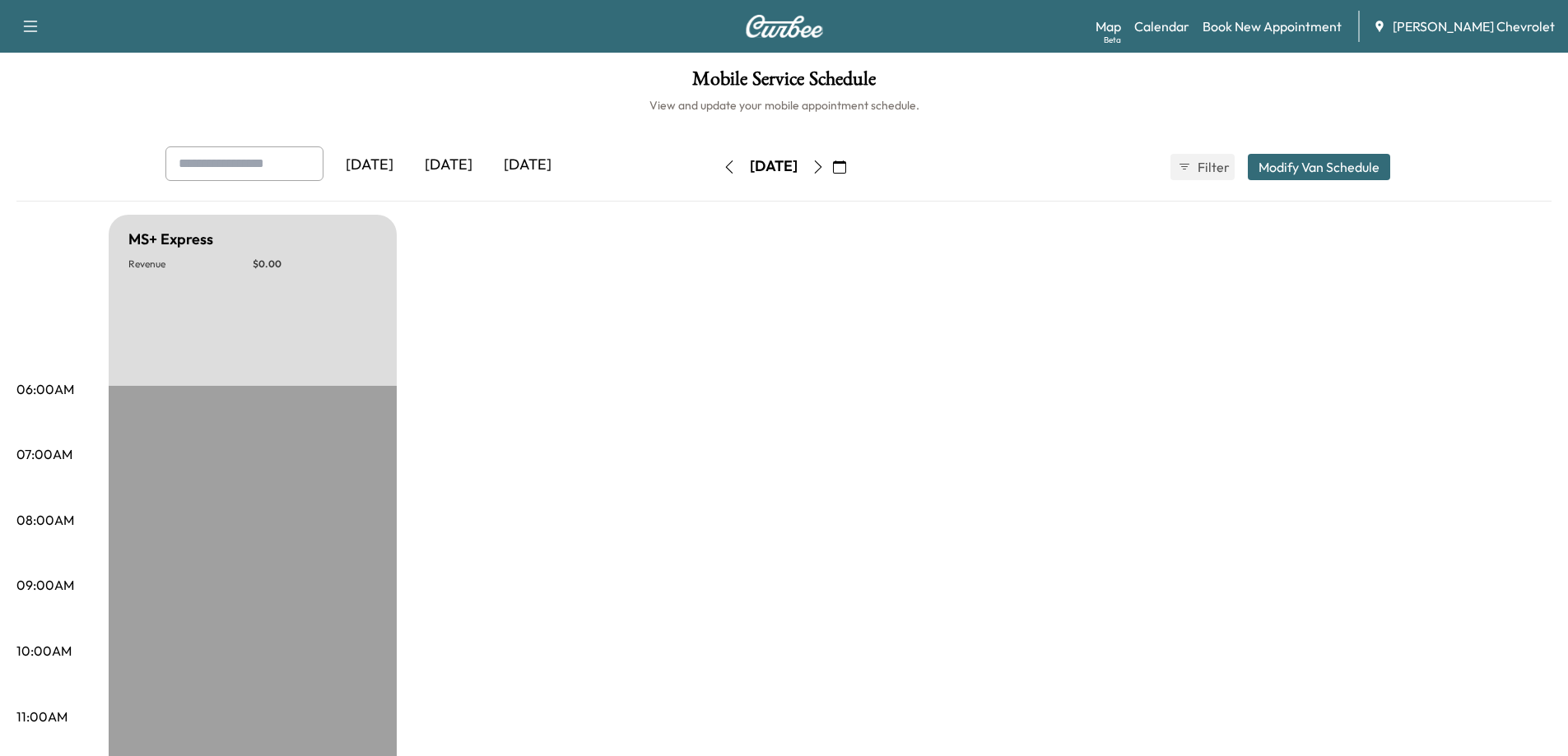
click at [824, 167] on icon "button" at bounding box center [818, 167] width 13 height 13
click at [824, 167] on icon "button" at bounding box center [818, 167] width 13 height 13
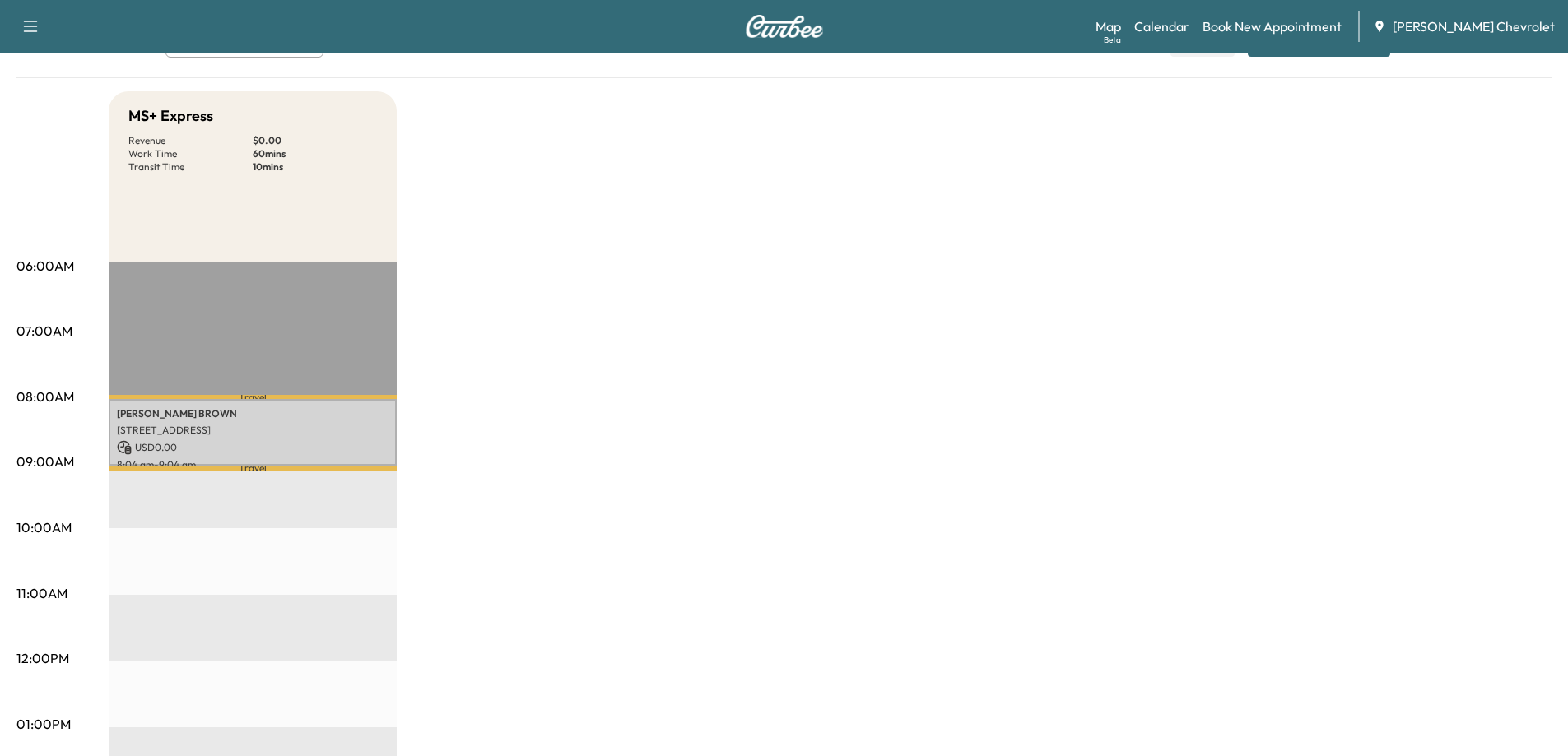
scroll to position [165, 0]
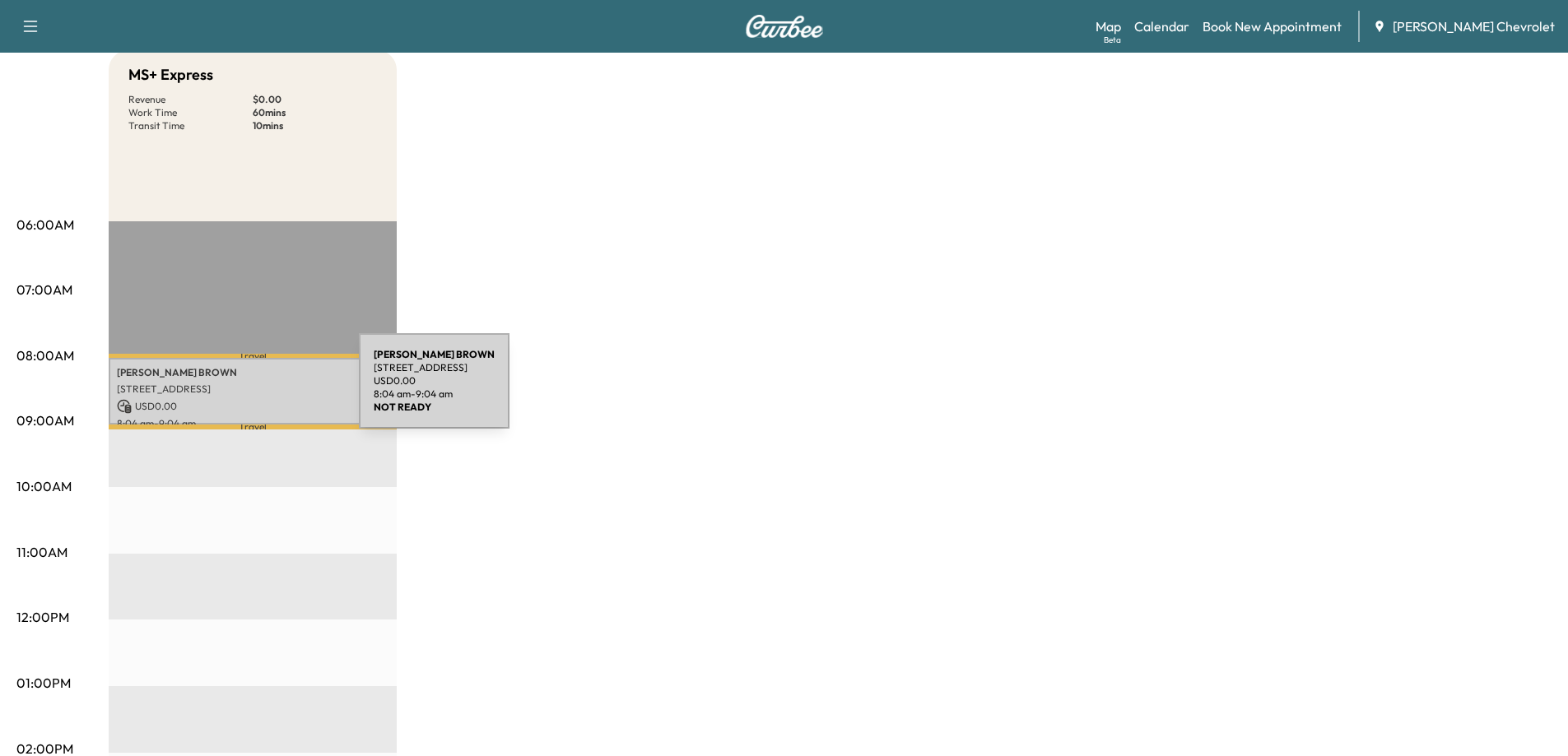
click at [236, 391] on p "[STREET_ADDRESS]" at bounding box center [253, 389] width 271 height 13
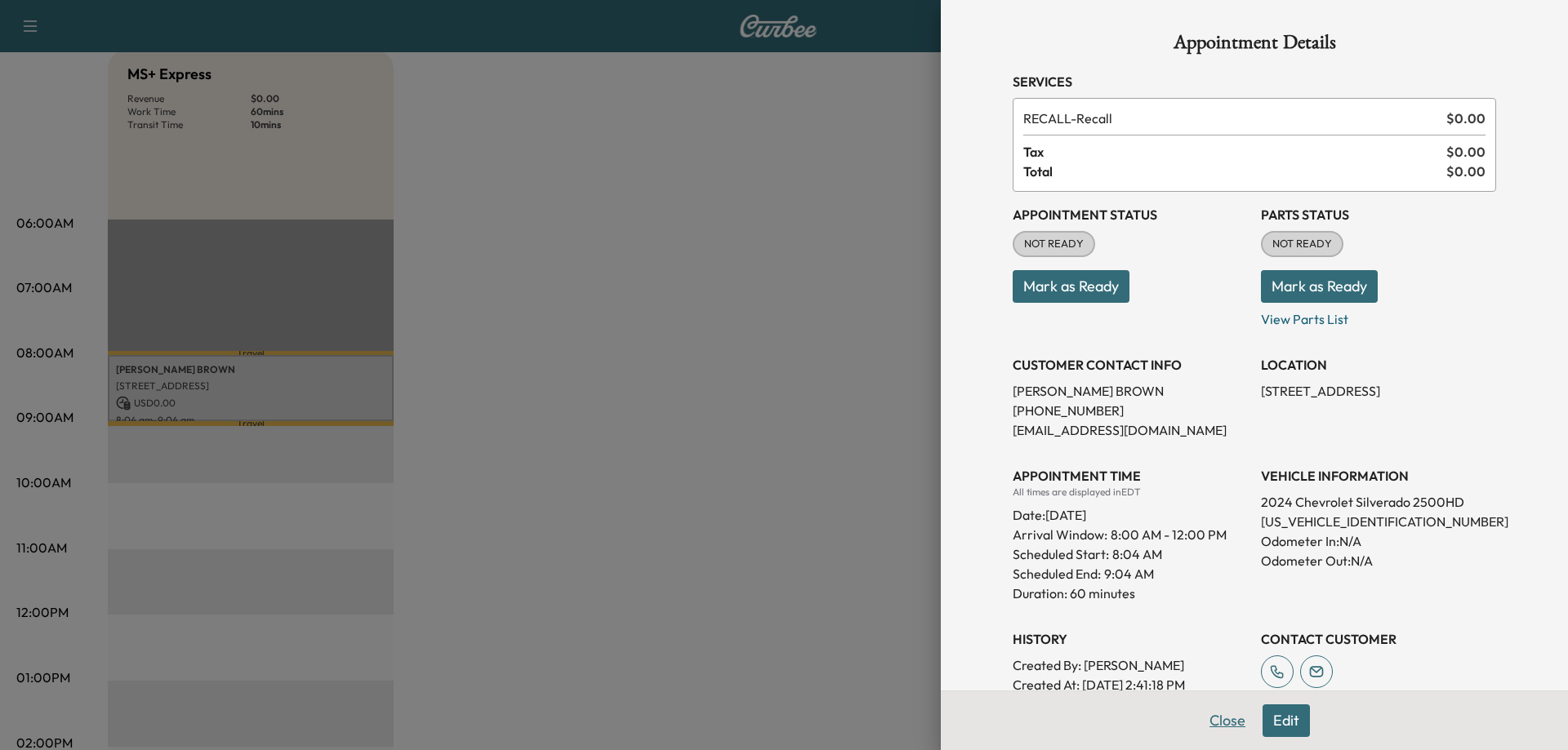
click at [1215, 720] on button "Close" at bounding box center [1227, 720] width 58 height 32
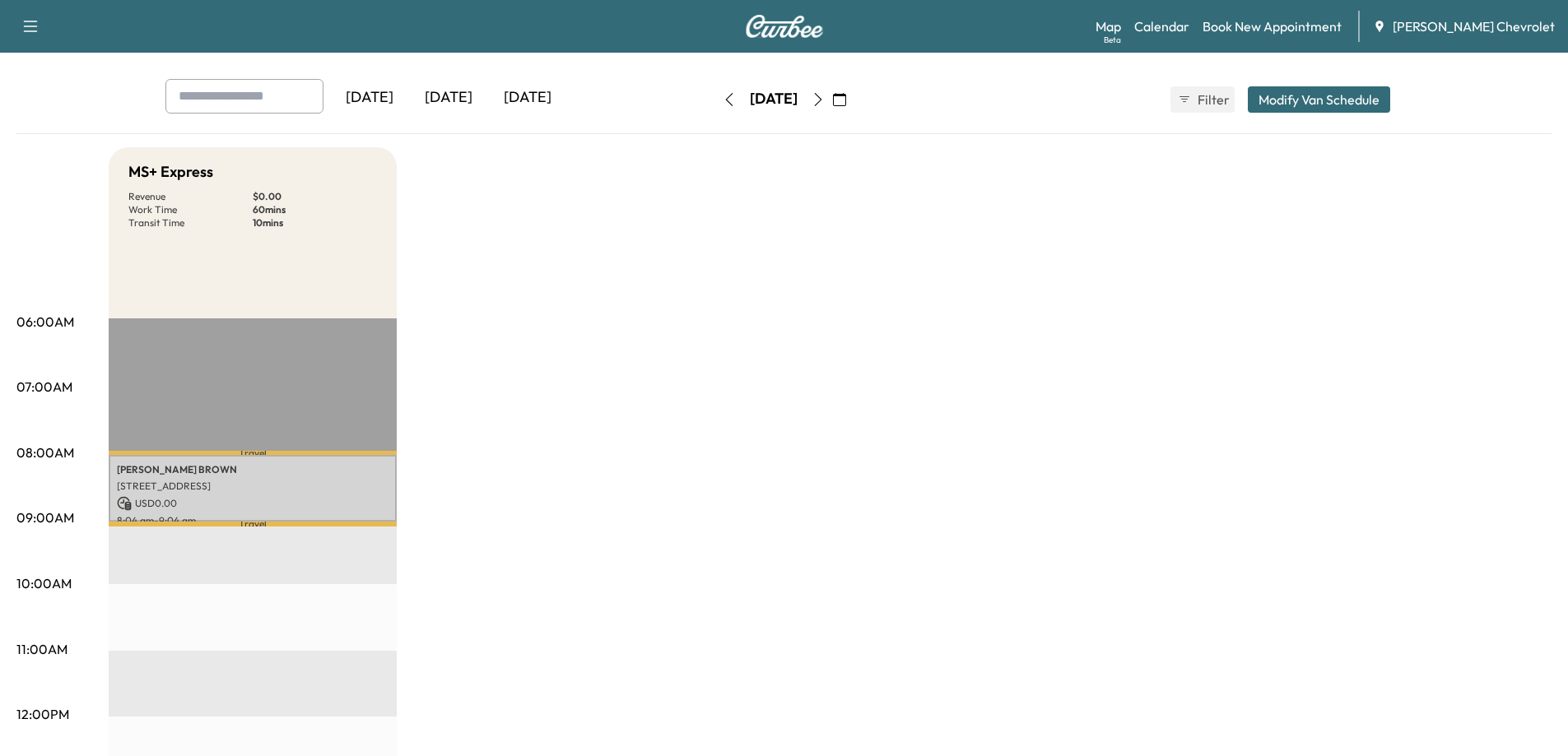
scroll to position [0, 0]
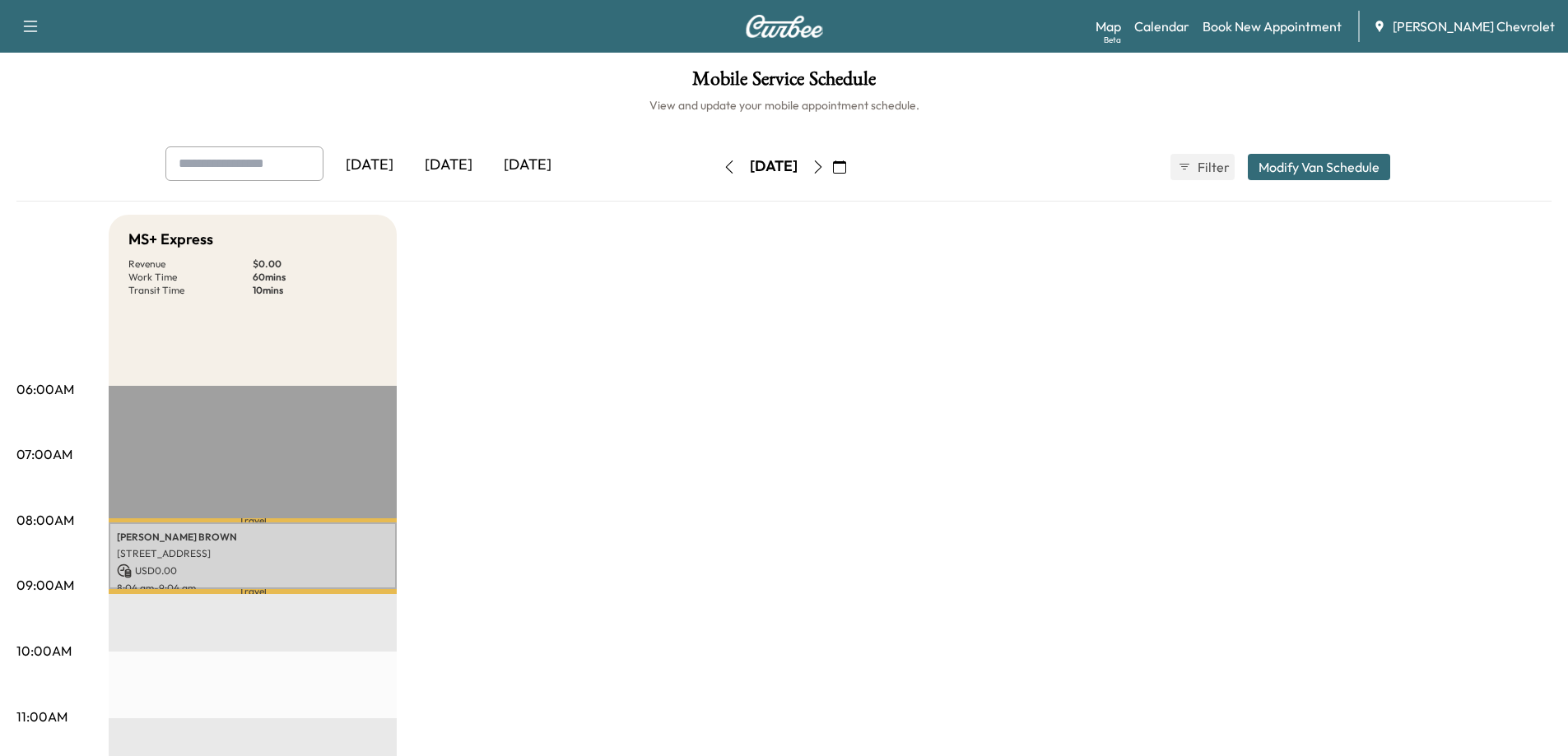
click at [824, 164] on icon "button" at bounding box center [818, 167] width 13 height 13
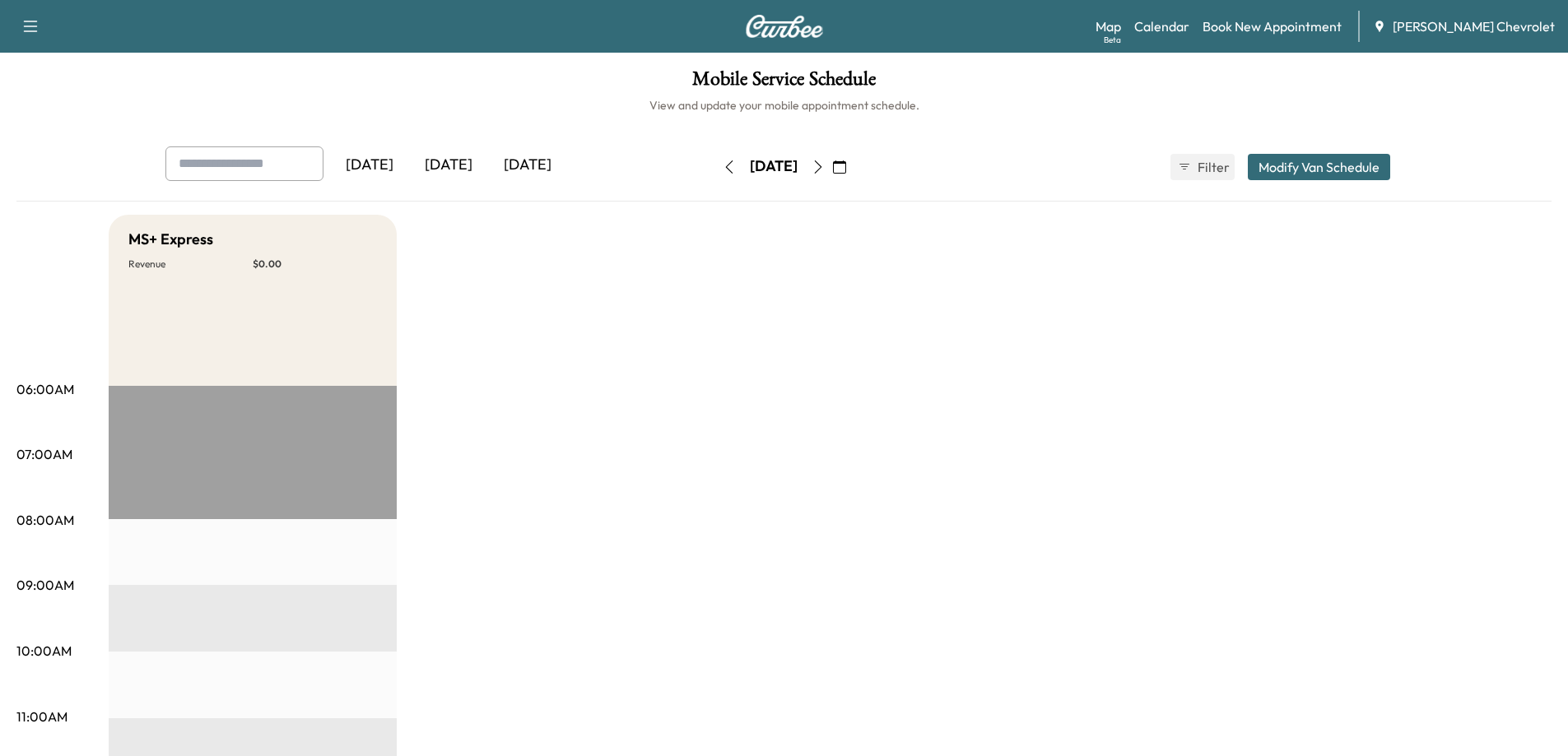
click at [821, 164] on icon "button" at bounding box center [818, 167] width 7 height 13
click at [846, 167] on icon "button" at bounding box center [839, 167] width 13 height 13
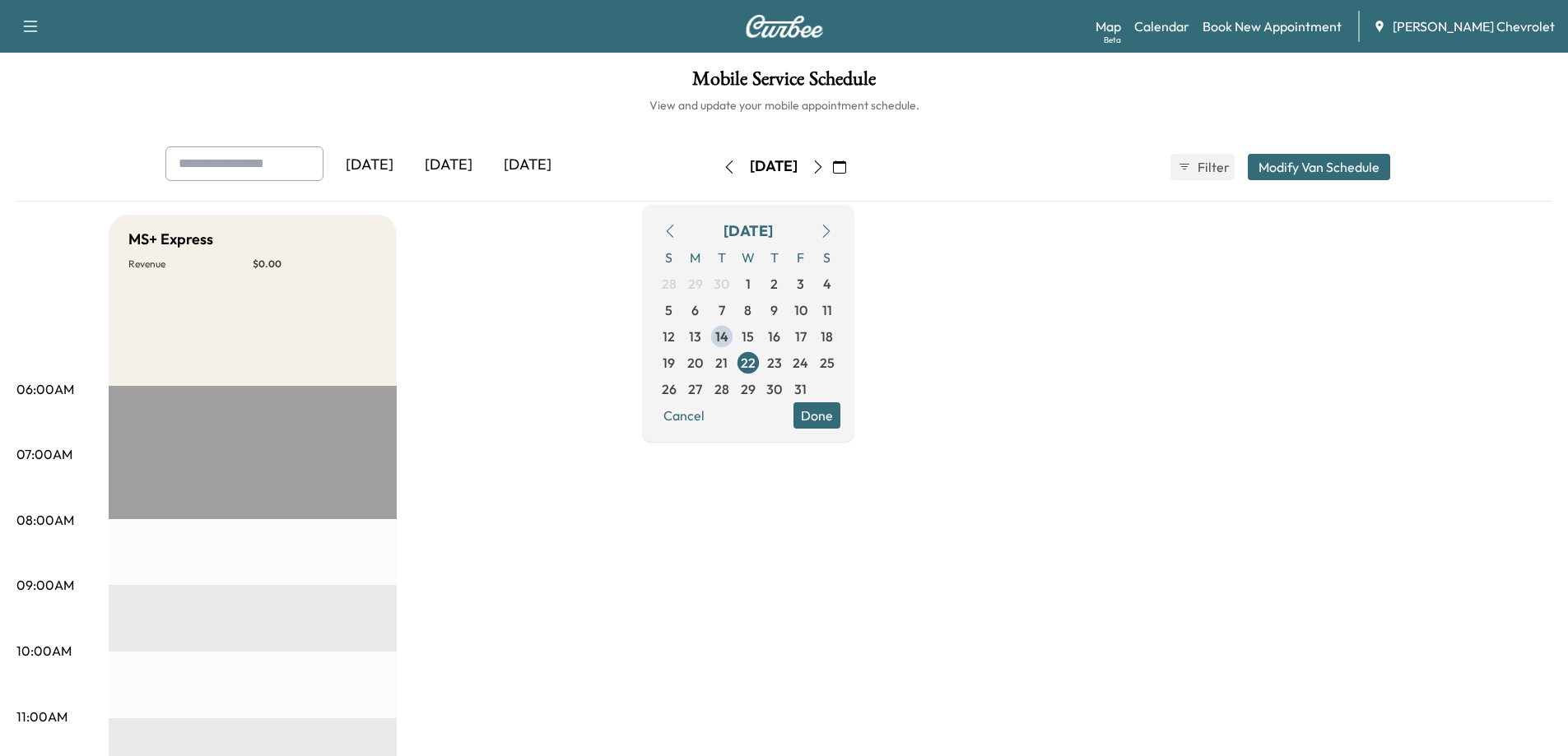
click at [824, 168] on icon "button" at bounding box center [818, 167] width 13 height 13
click at [824, 167] on icon "button" at bounding box center [818, 167] width 13 height 13
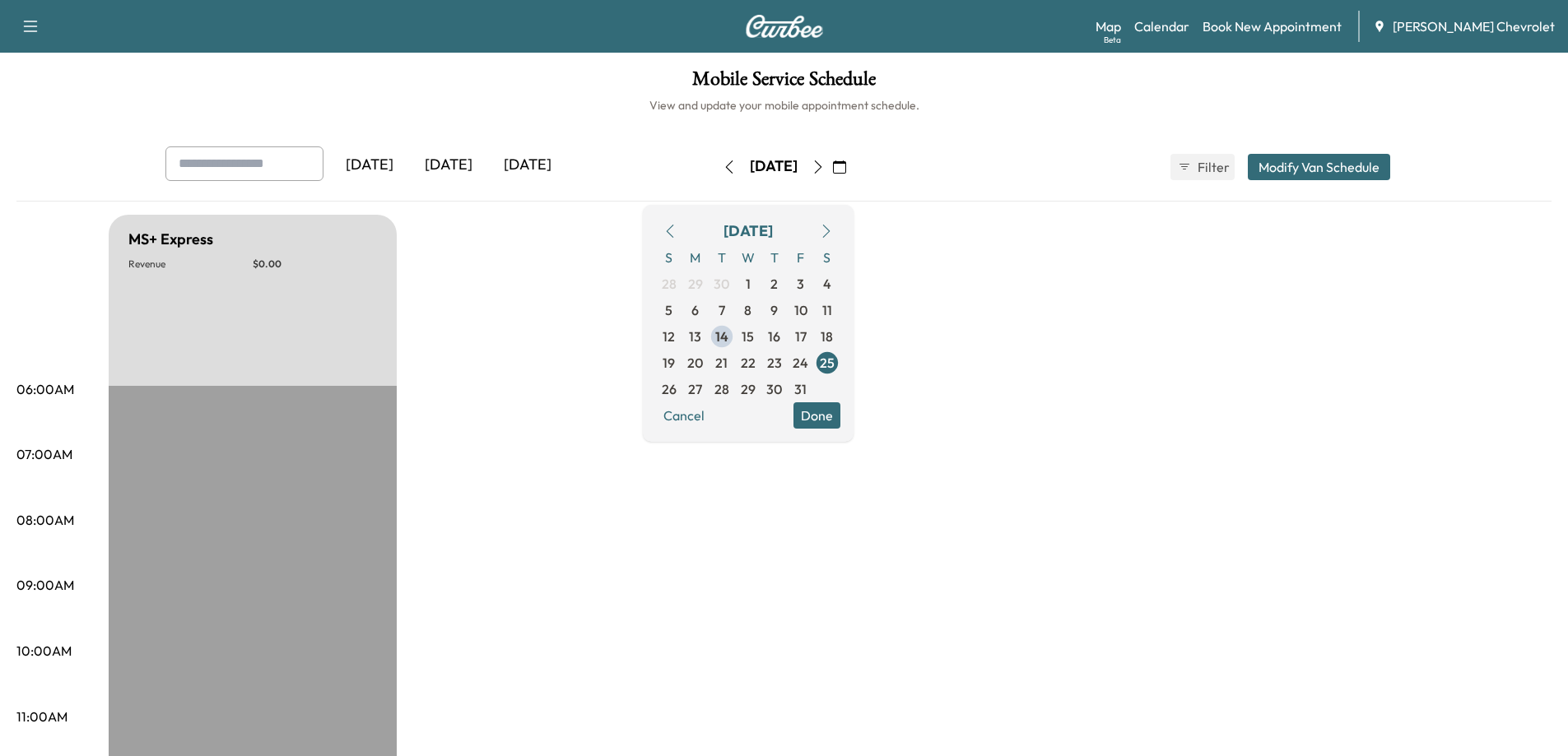
click at [824, 167] on icon "button" at bounding box center [818, 167] width 13 height 13
click at [824, 166] on icon "button" at bounding box center [818, 167] width 13 height 13
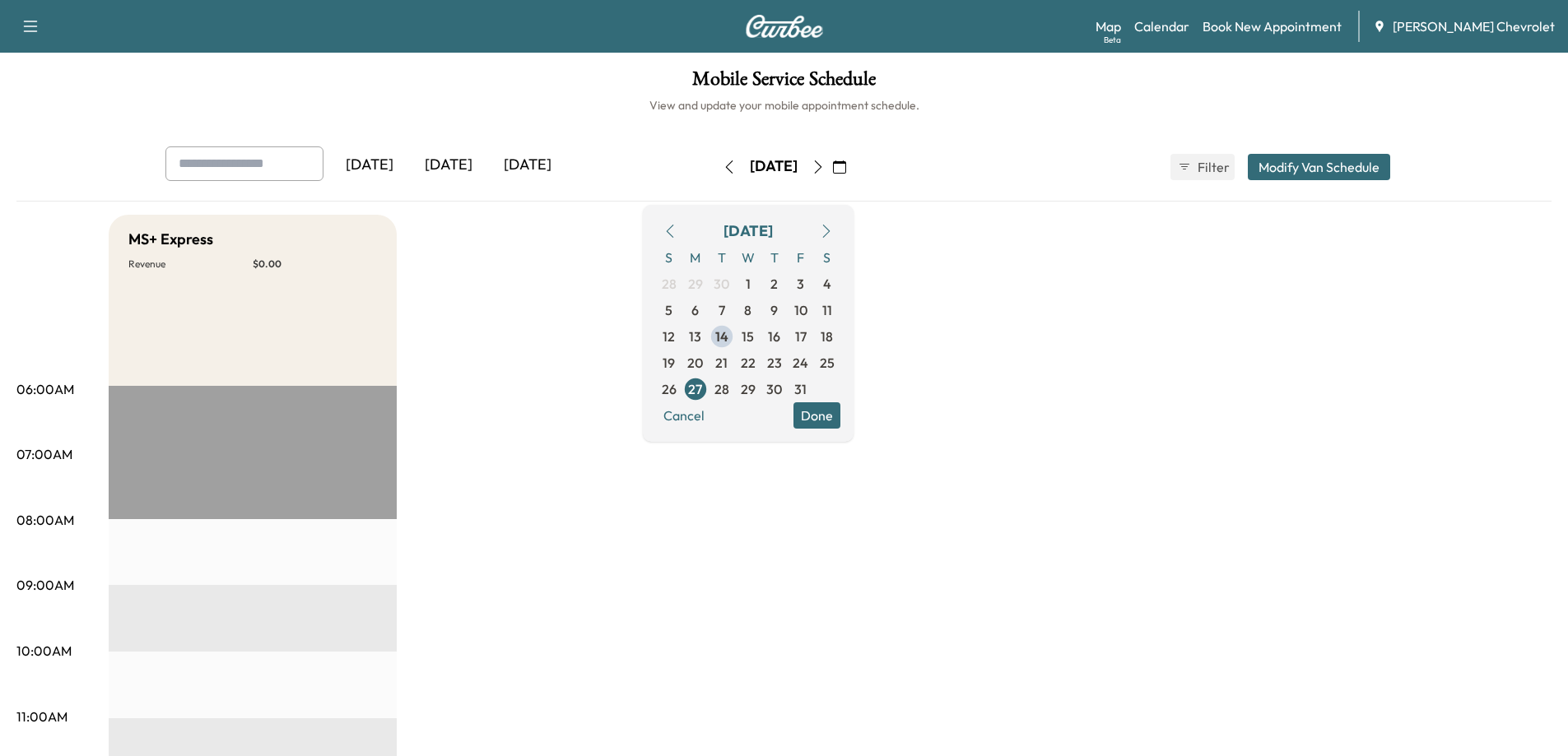
click at [824, 163] on icon "button" at bounding box center [818, 167] width 13 height 13
click at [824, 166] on icon "button" at bounding box center [818, 167] width 13 height 13
click at [824, 167] on icon "button" at bounding box center [818, 167] width 13 height 13
click at [821, 167] on icon "button" at bounding box center [818, 167] width 7 height 13
click at [31, 25] on icon "button" at bounding box center [30, 26] width 20 height 20
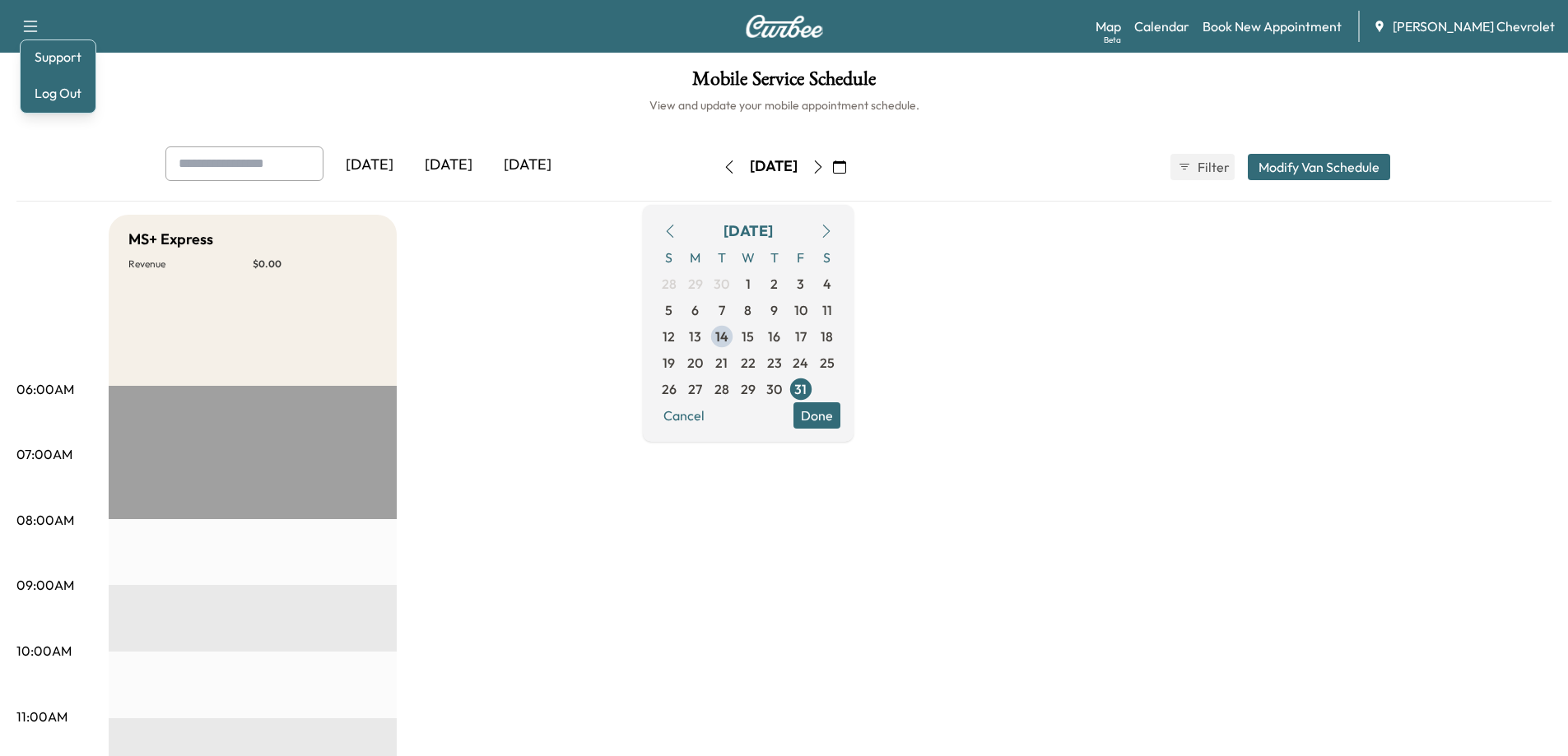
click at [316, 102] on h6 "View and update your mobile appointment schedule." at bounding box center [784, 106] width 1535 height 17
